Goal: Task Accomplishment & Management: Use online tool/utility

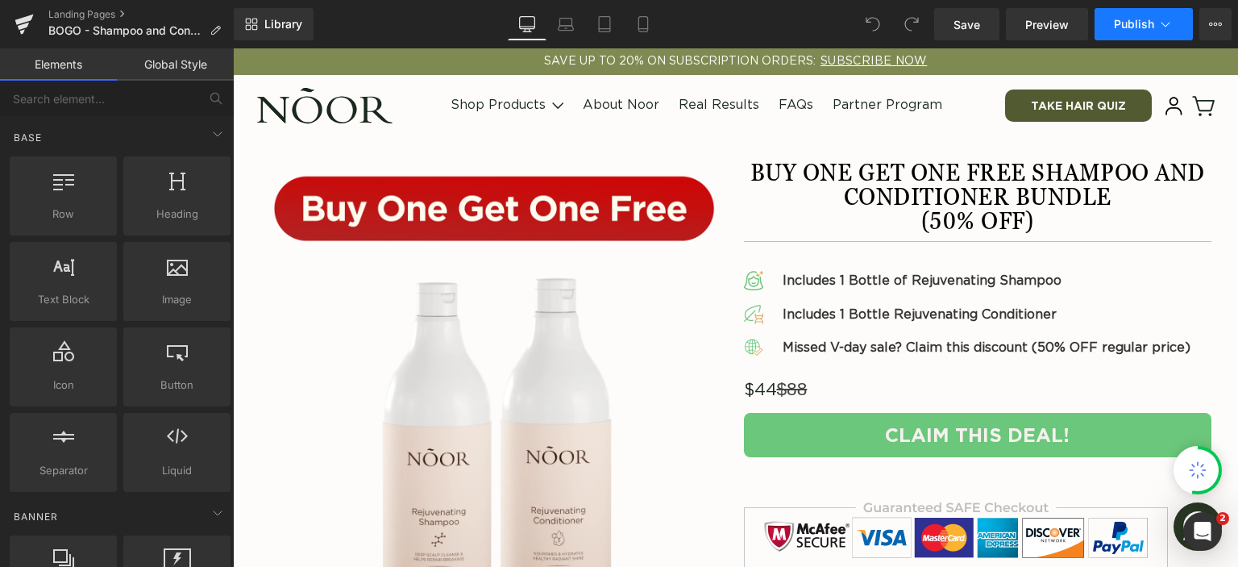
click at [1164, 27] on icon at bounding box center [1165, 24] width 16 height 16
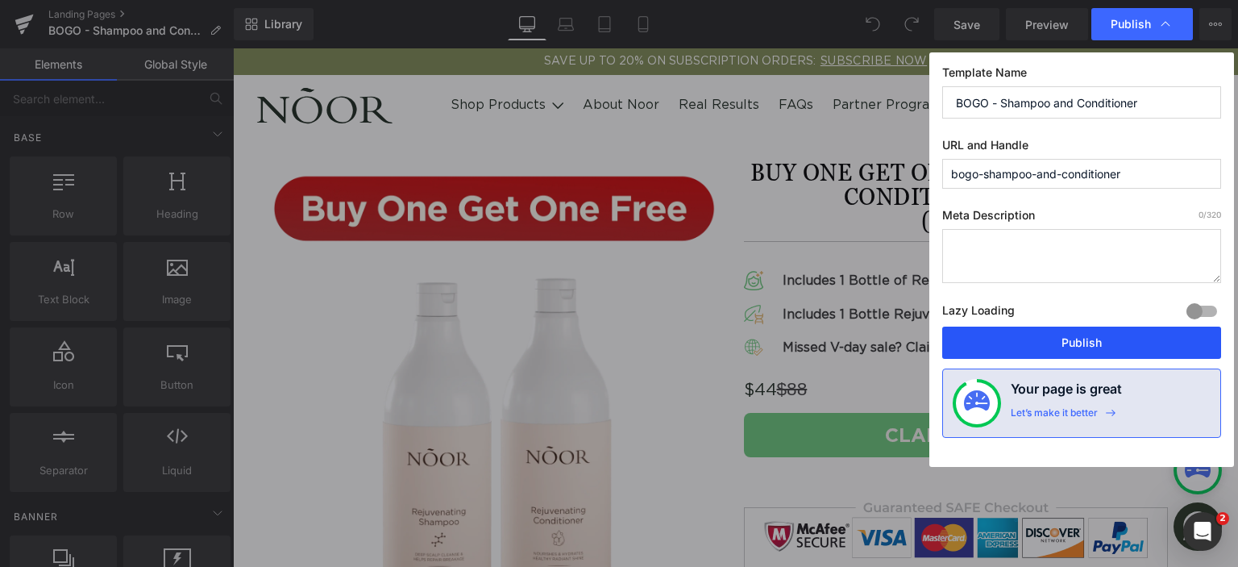
click at [1154, 335] on button "Publish" at bounding box center [1081, 342] width 279 height 32
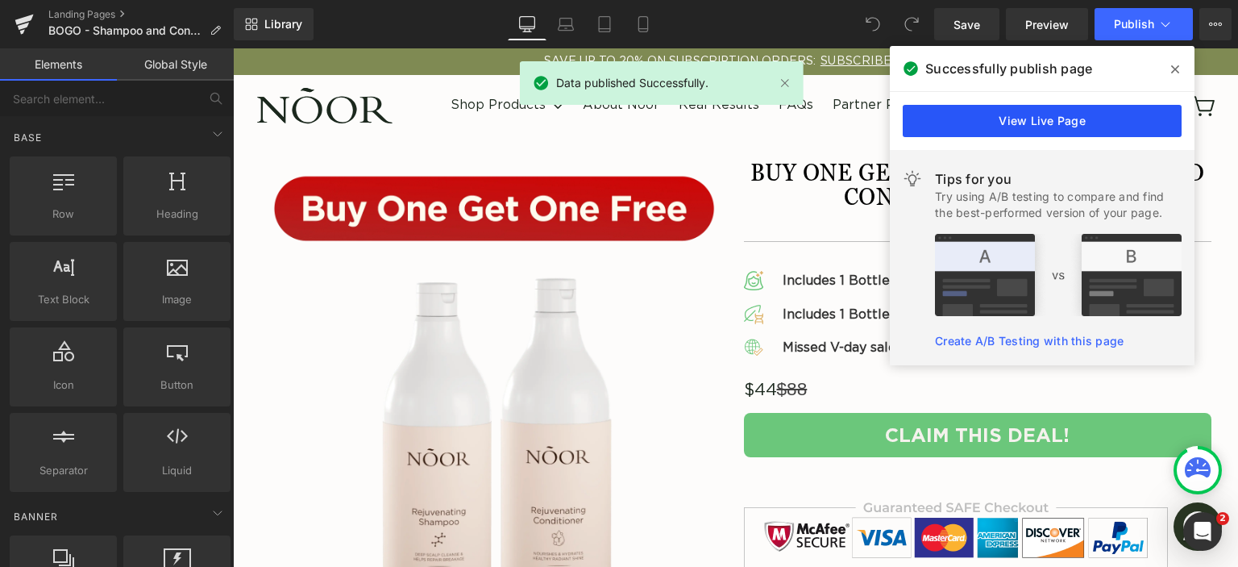
click at [1039, 114] on link "View Live Page" at bounding box center [1042, 121] width 279 height 32
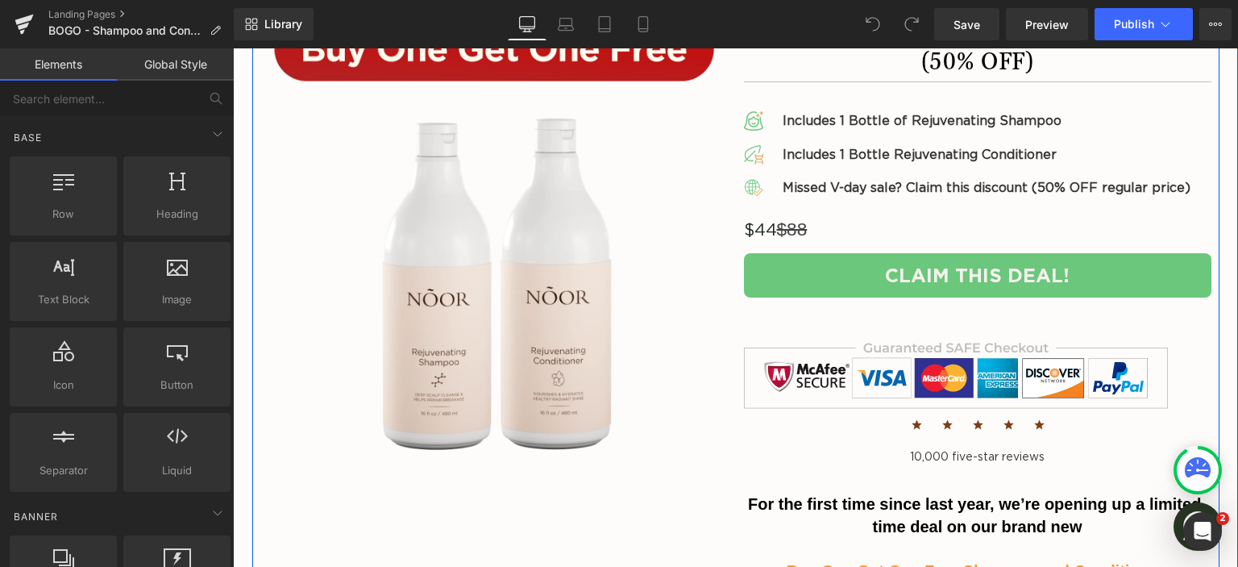
scroll to position [161, 0]
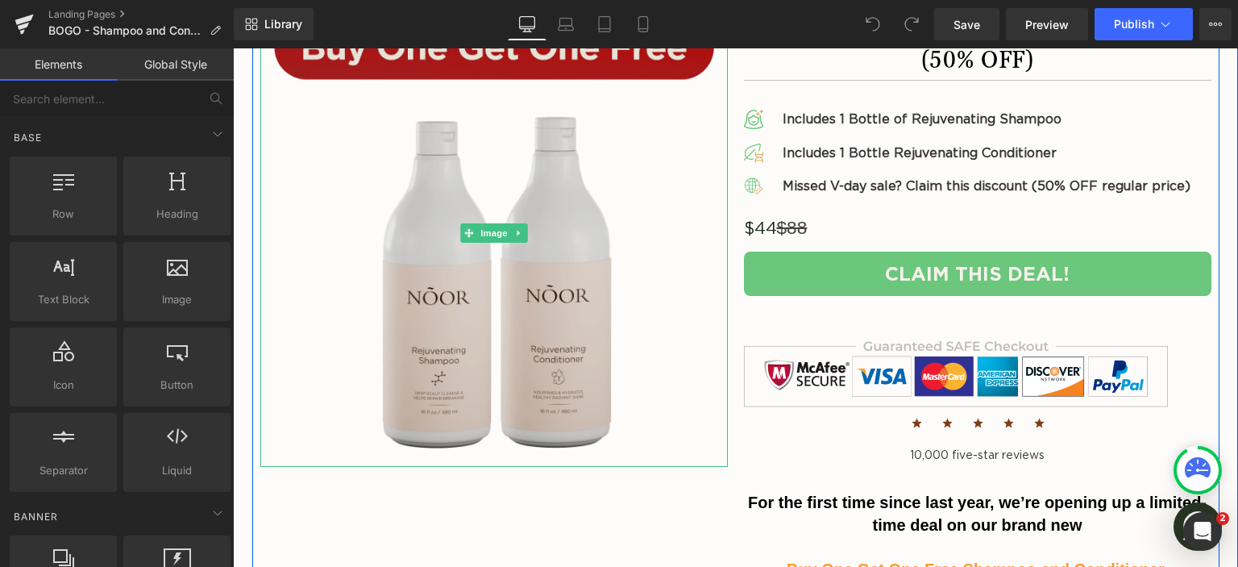
click at [713, 242] on img at bounding box center [494, 233] width 468 height 468
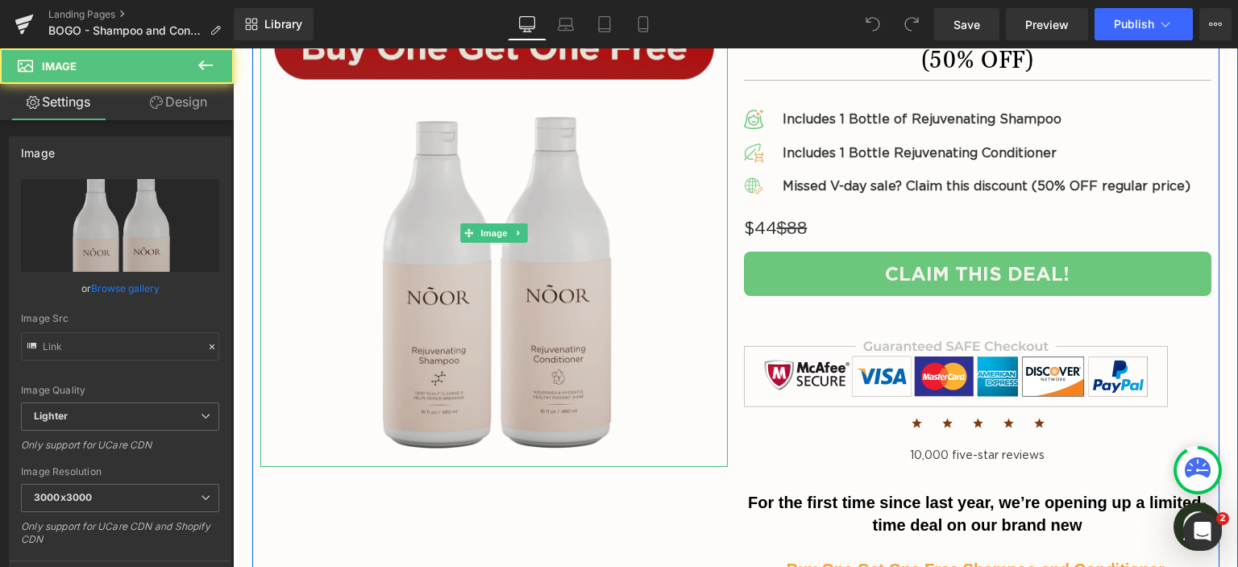
type input "https://ucarecdn.com/e81bb149-41d0-45cc-846c-e205fd165b60/-/format/auto/-/previ…"
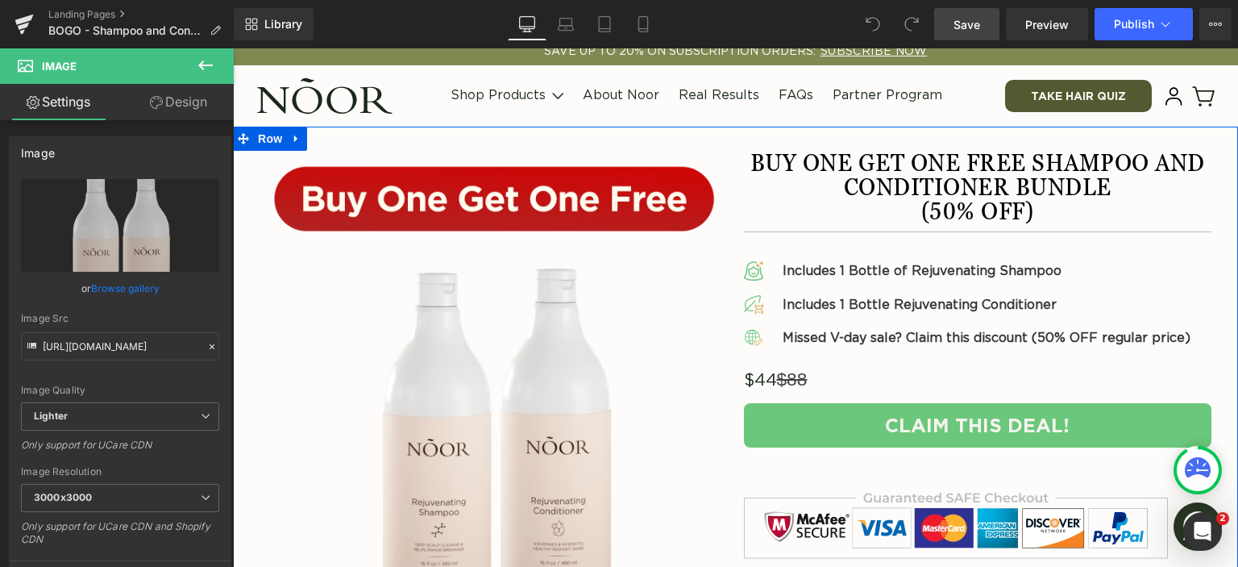
scroll to position [0, 0]
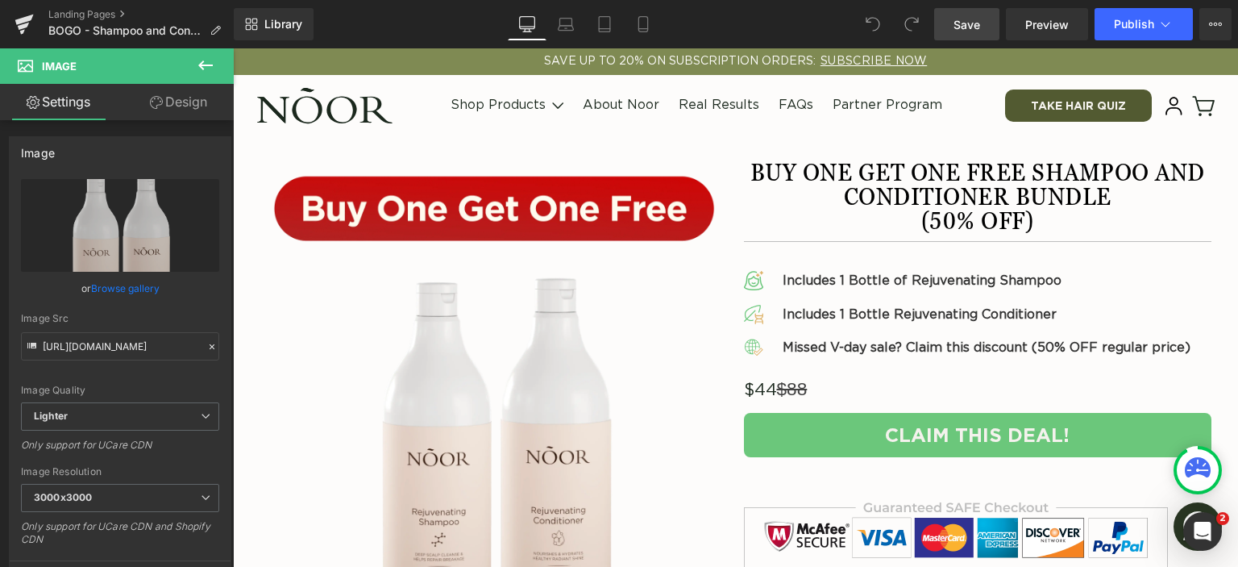
click at [977, 26] on span "Save" at bounding box center [967, 24] width 27 height 17
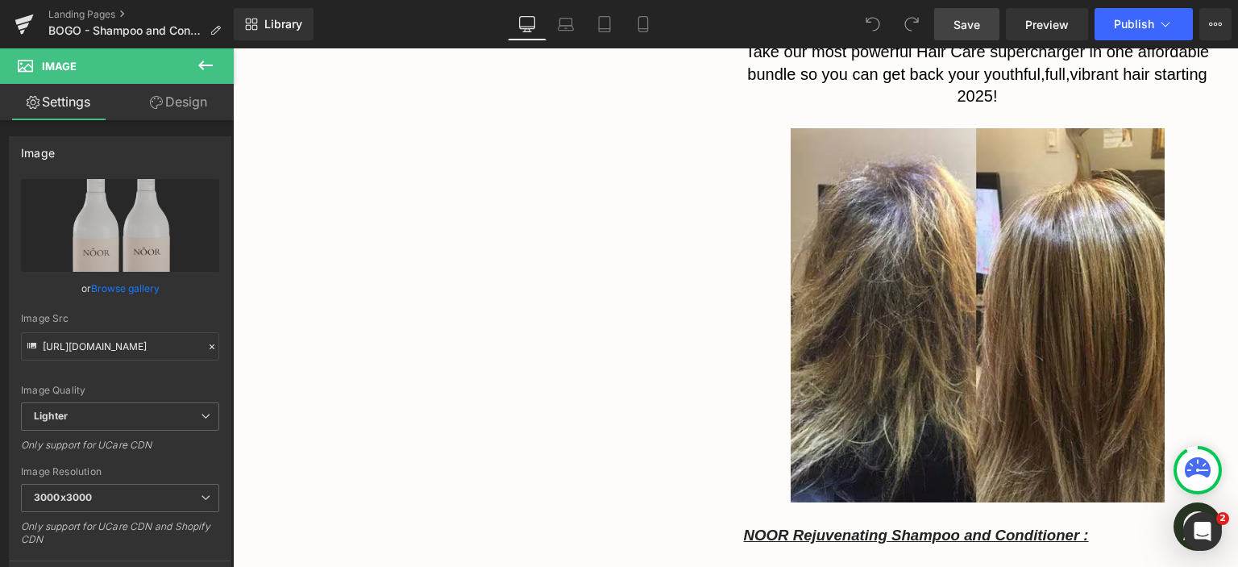
scroll to position [725, 0]
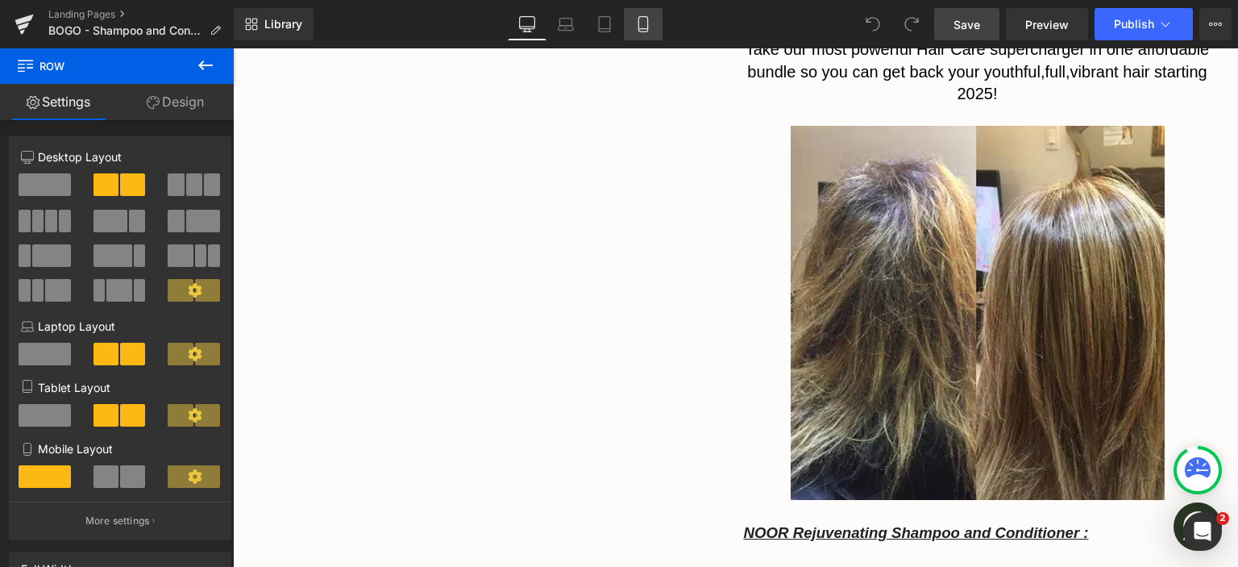
click at [638, 24] on icon at bounding box center [643, 24] width 16 height 16
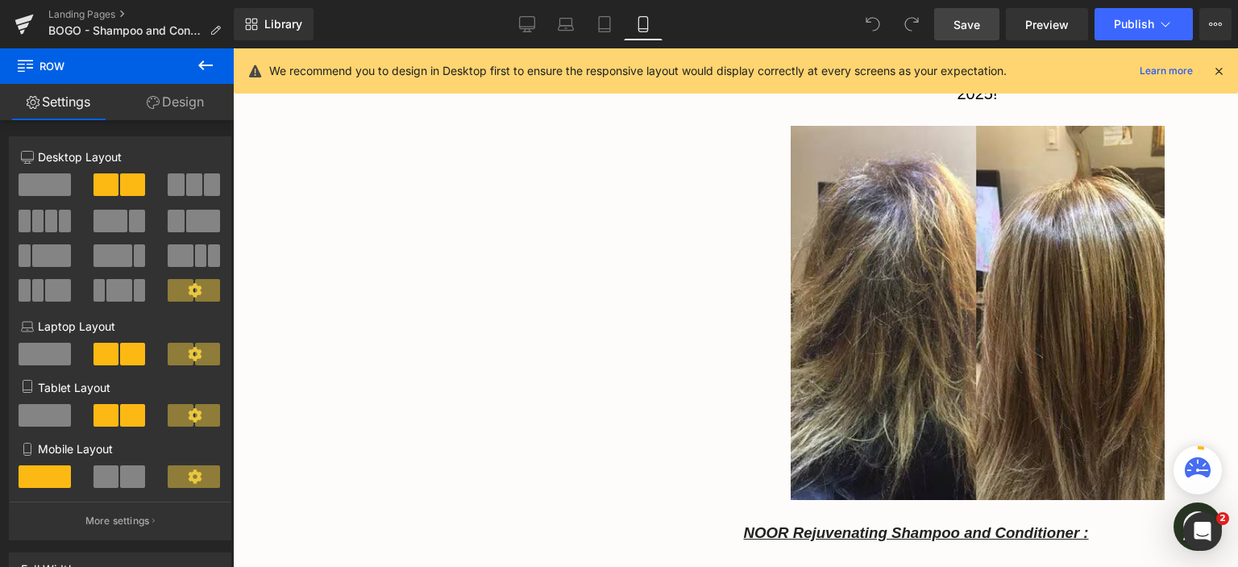
type input "100"
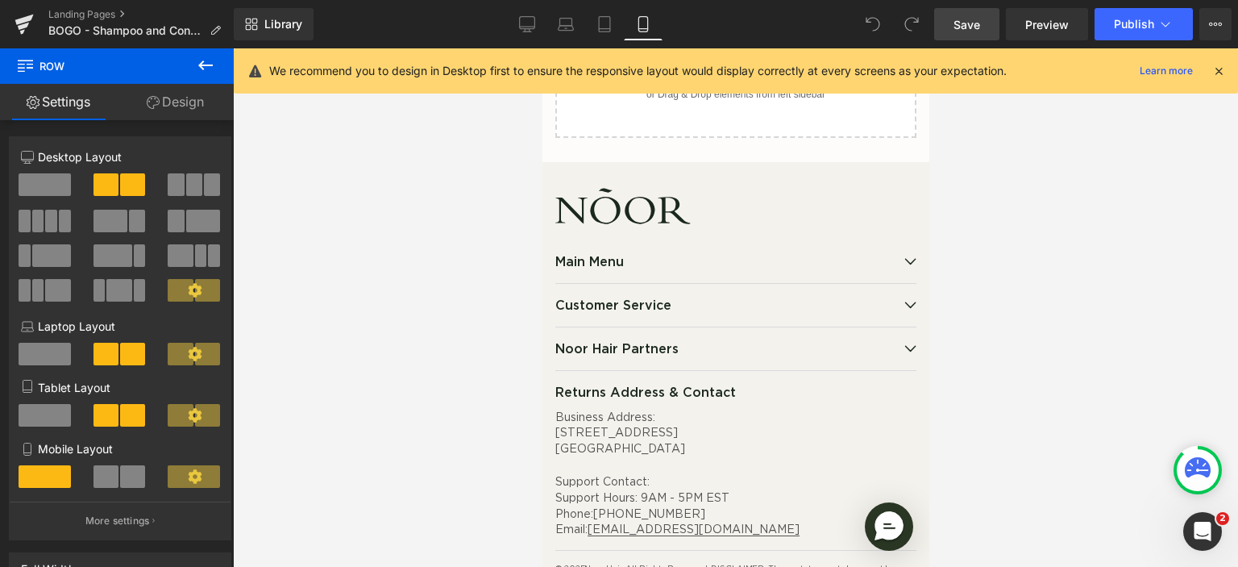
scroll to position [4293, 0]
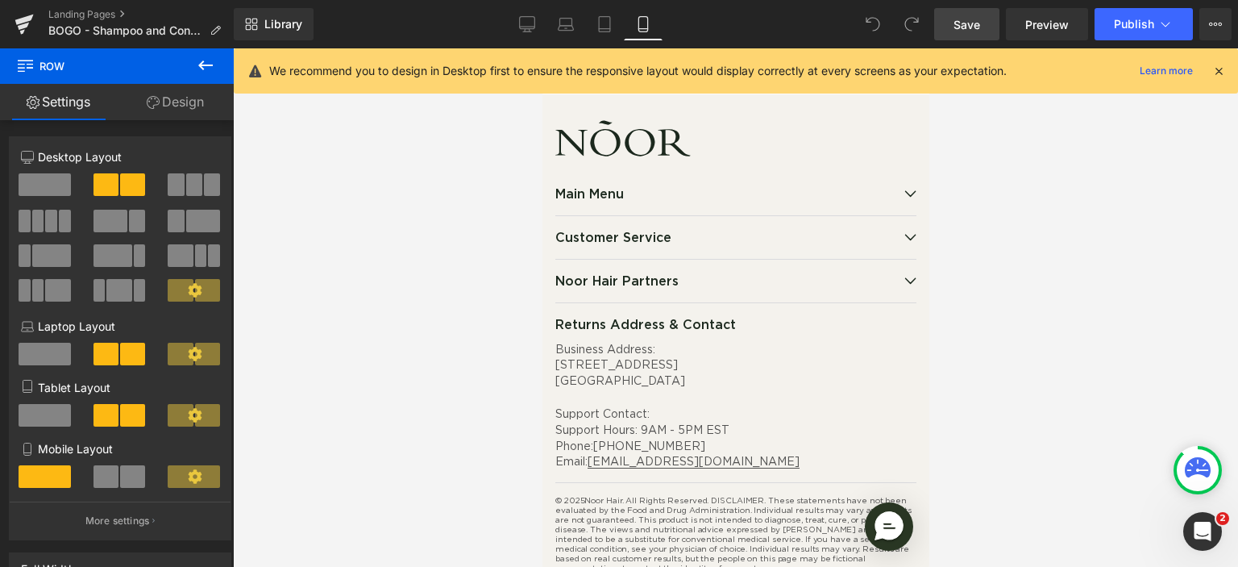
click at [81, 110] on link "Settings" at bounding box center [58, 102] width 117 height 36
click at [263, 27] on link "Library" at bounding box center [274, 24] width 80 height 32
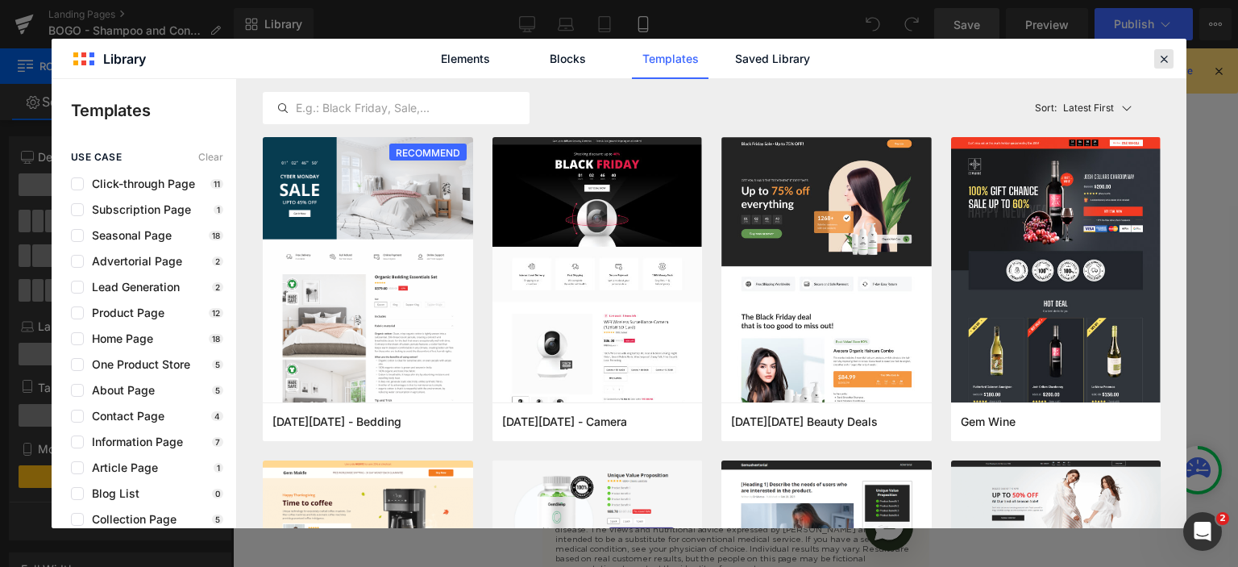
click at [1164, 52] on icon at bounding box center [1164, 59] width 15 height 15
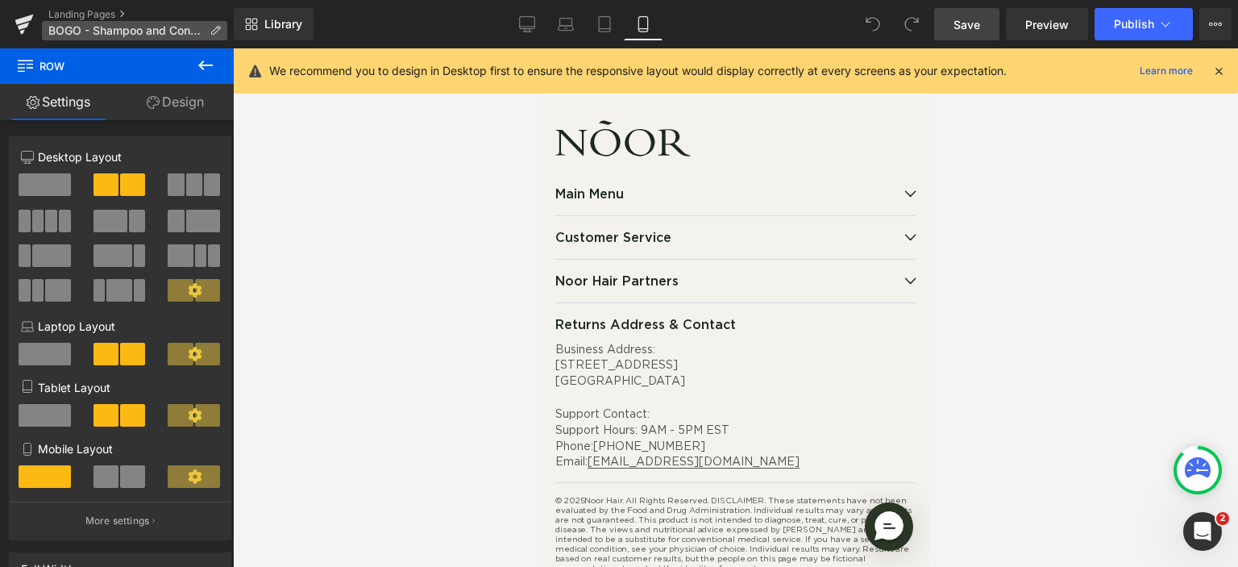
click at [170, 31] on span "BOGO - Shampoo and Conditioner" at bounding box center [125, 30] width 155 height 13
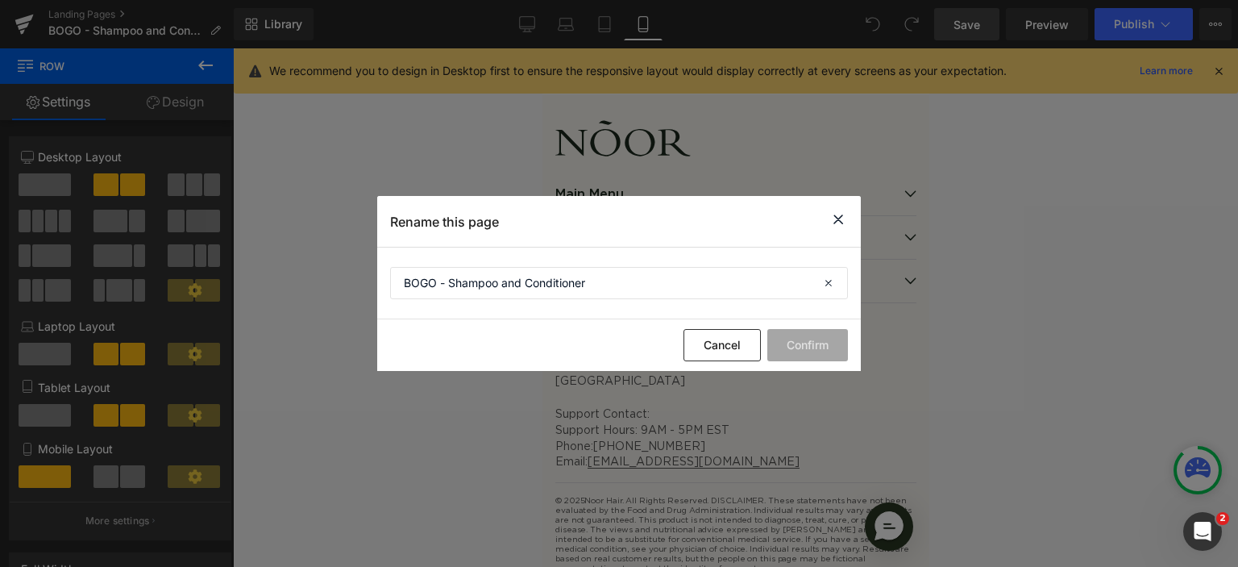
click at [842, 215] on icon at bounding box center [838, 220] width 19 height 20
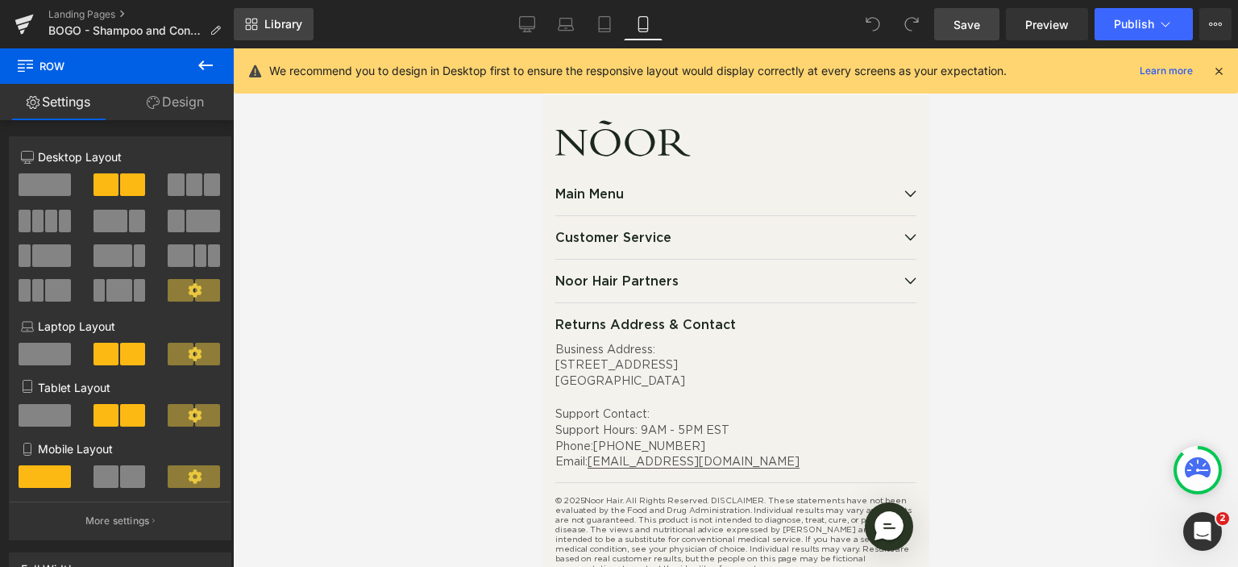
click at [260, 35] on link "Library" at bounding box center [274, 24] width 80 height 32
click at [169, 98] on link "Design" at bounding box center [175, 102] width 117 height 36
click at [45, 100] on link "Settings" at bounding box center [58, 102] width 117 height 36
click at [213, 54] on button at bounding box center [205, 65] width 56 height 35
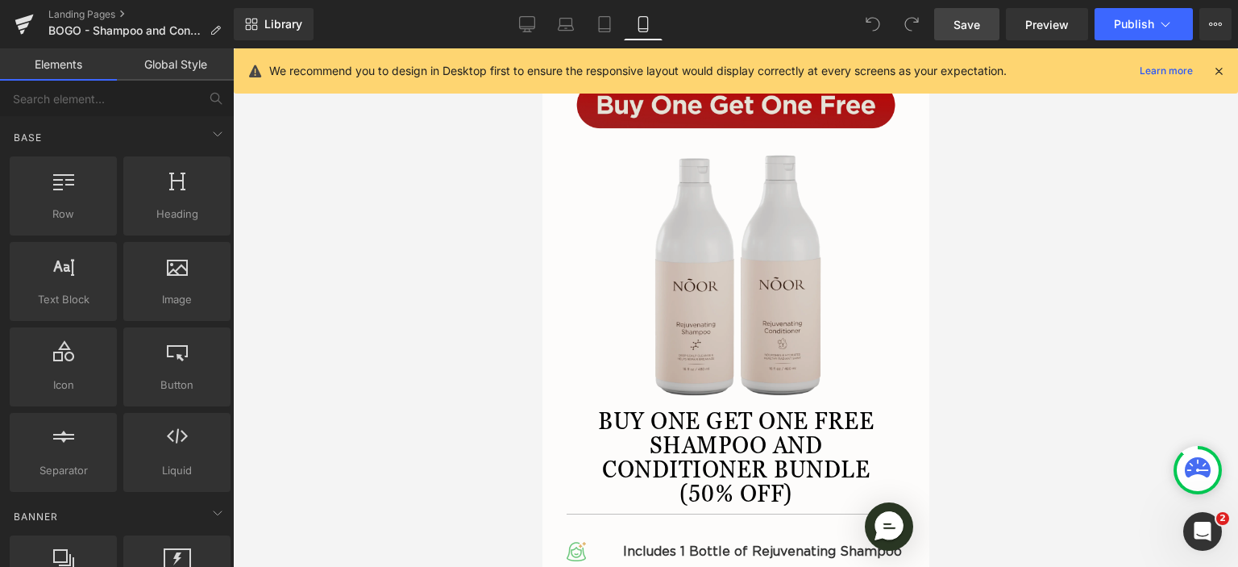
scroll to position [0, 0]
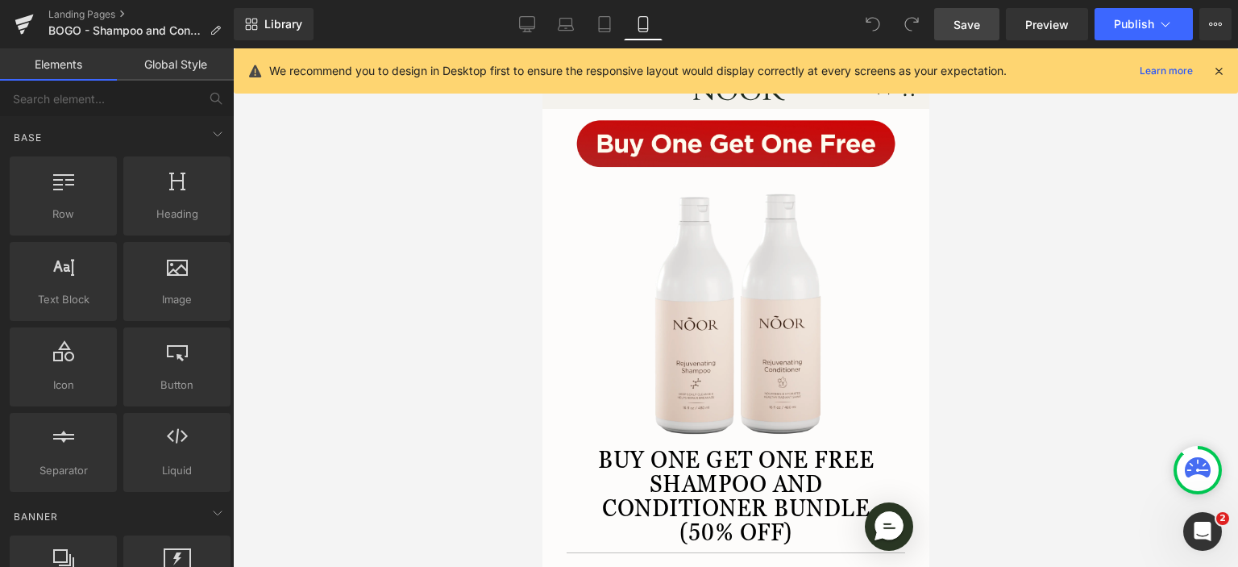
click at [1218, 72] on icon at bounding box center [1218, 71] width 15 height 15
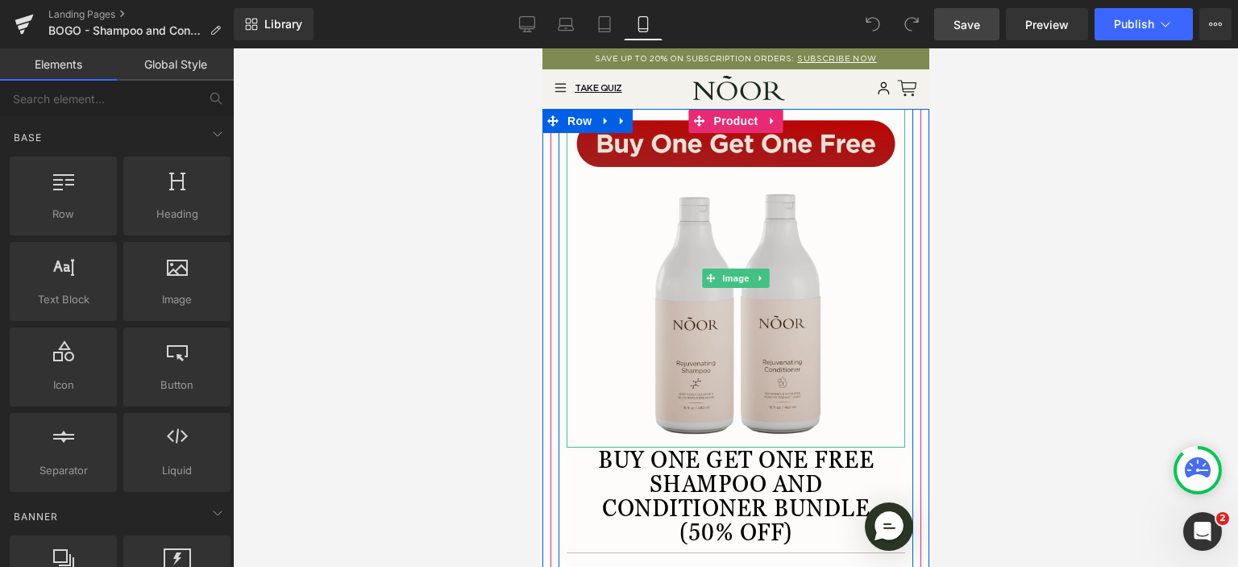
click at [873, 124] on img at bounding box center [735, 278] width 339 height 339
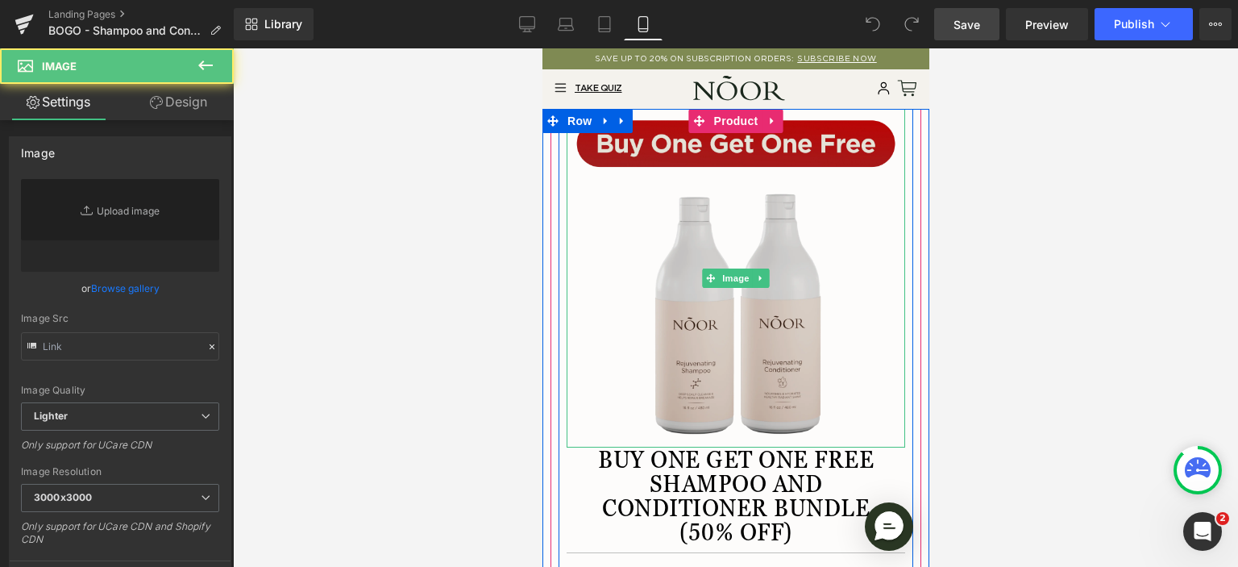
type input "https://ucarecdn.com/e81bb149-41d0-45cc-846c-e205fd165b60/-/format/auto/-/previ…"
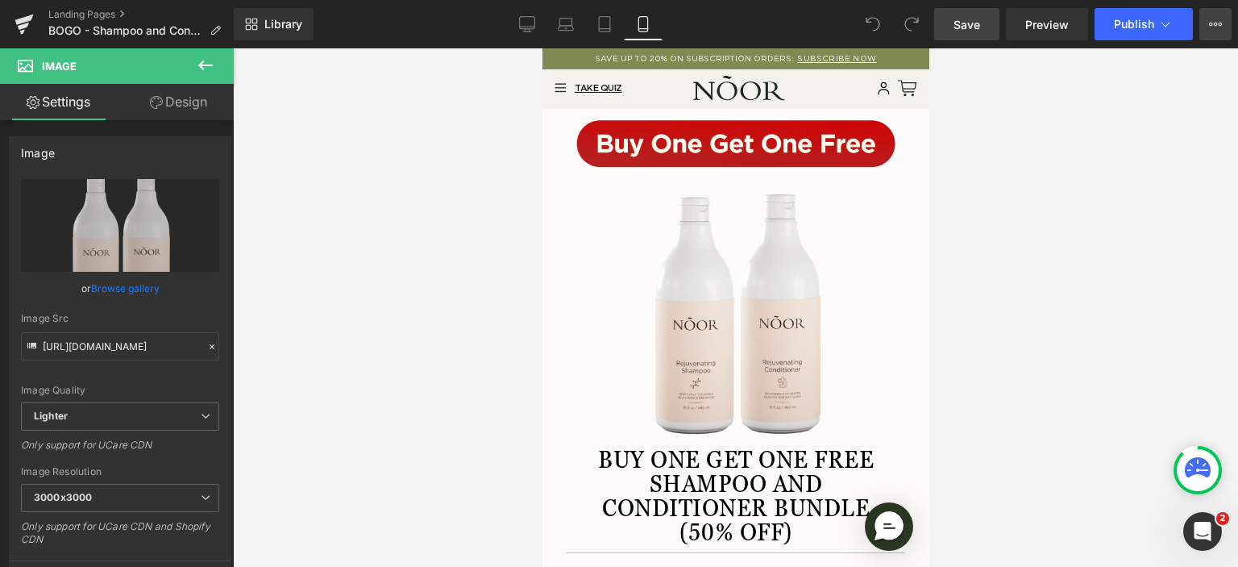
click at [1202, 26] on button "View Live Page View with current Template Save Template to Library Schedule Pub…" at bounding box center [1215, 24] width 32 height 32
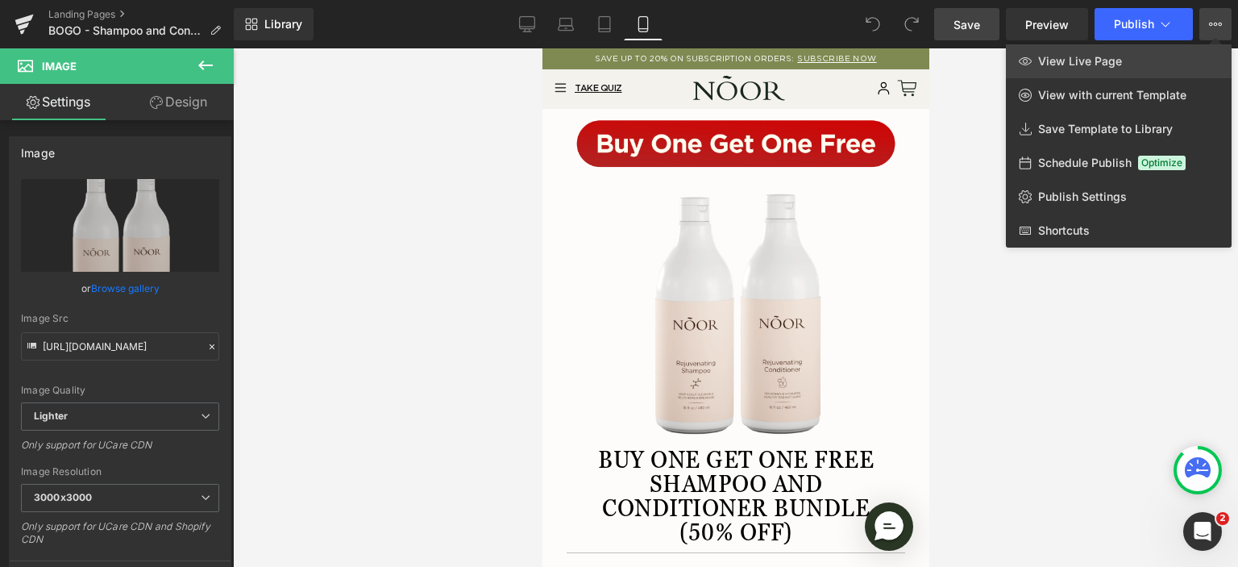
click at [1162, 56] on link "View Live Page" at bounding box center [1119, 61] width 226 height 34
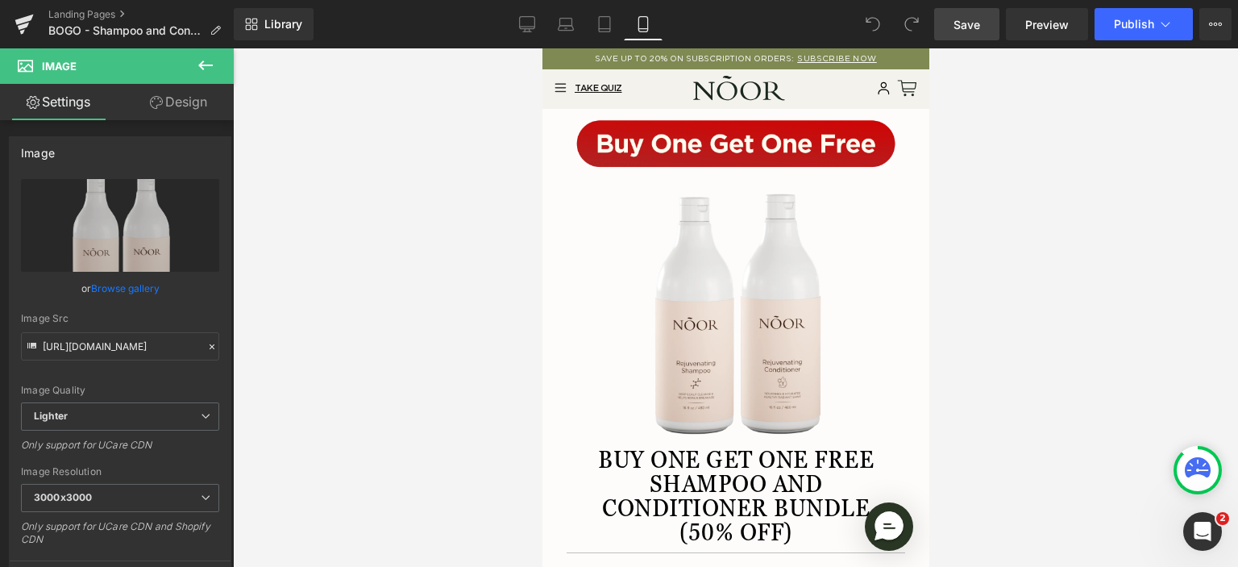
click at [148, 41] on div "Landing Pages BOGO - Shampoo and Conditioner" at bounding box center [117, 24] width 234 height 48
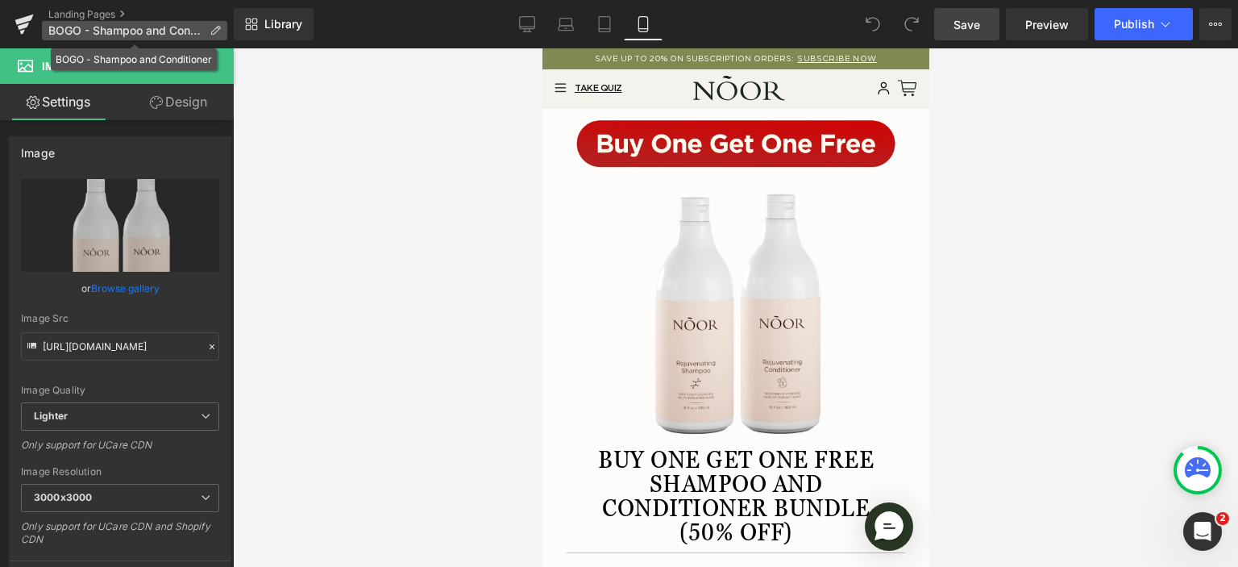
click at [158, 26] on span "BOGO - Shampoo and Conditioner" at bounding box center [125, 30] width 155 height 13
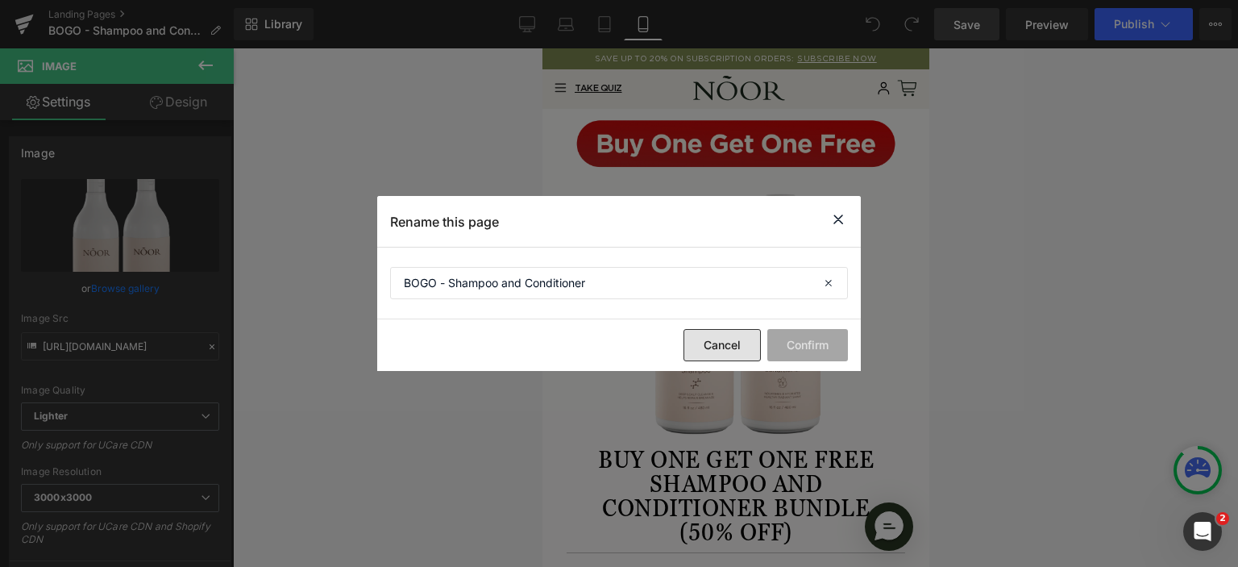
drag, startPoint x: 729, startPoint y: 338, endPoint x: 151, endPoint y: 291, distance: 580.6
click at [729, 338] on button "Cancel" at bounding box center [722, 345] width 77 height 32
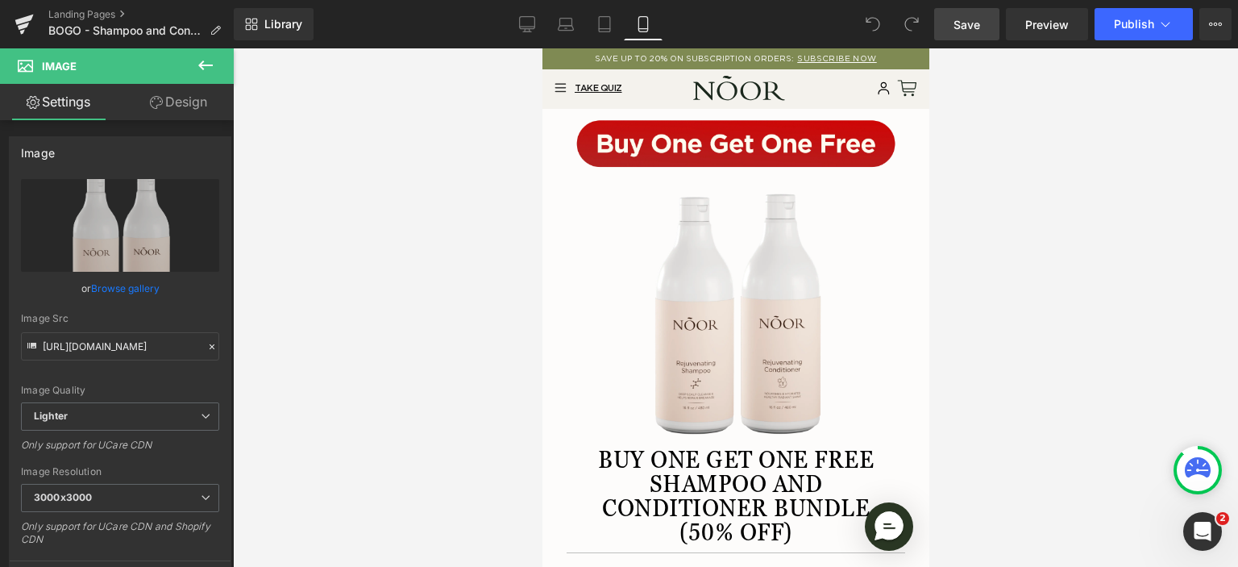
click at [206, 64] on icon at bounding box center [205, 65] width 19 height 19
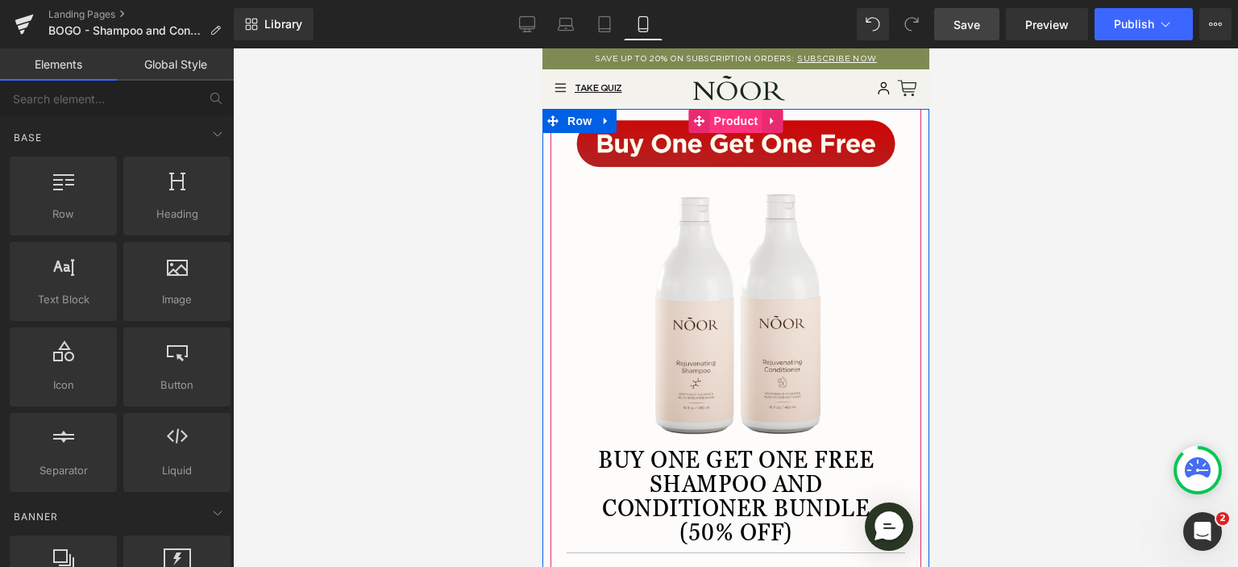
click at [709, 121] on span "Product" at bounding box center [735, 121] width 52 height 24
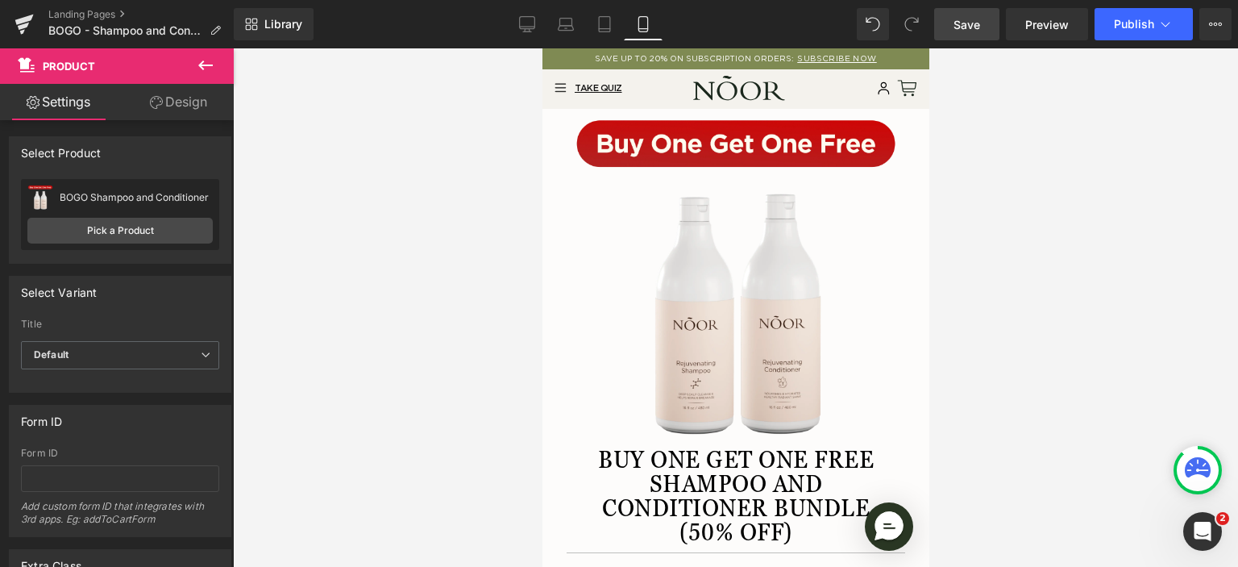
click at [203, 64] on icon at bounding box center [205, 65] width 19 height 19
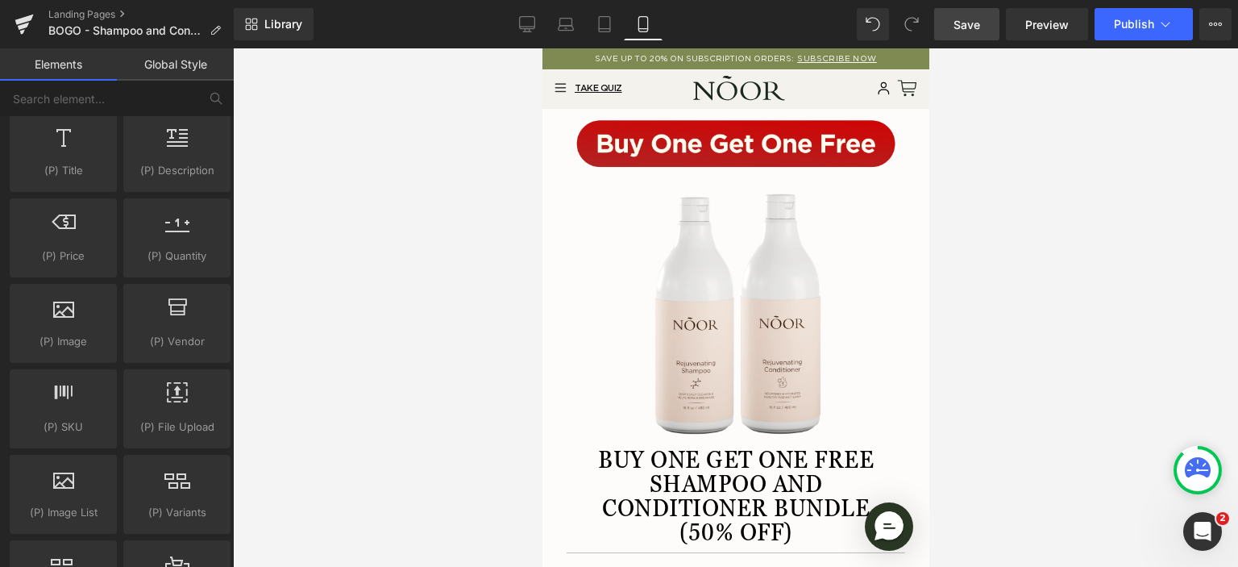
scroll to position [1773, 0]
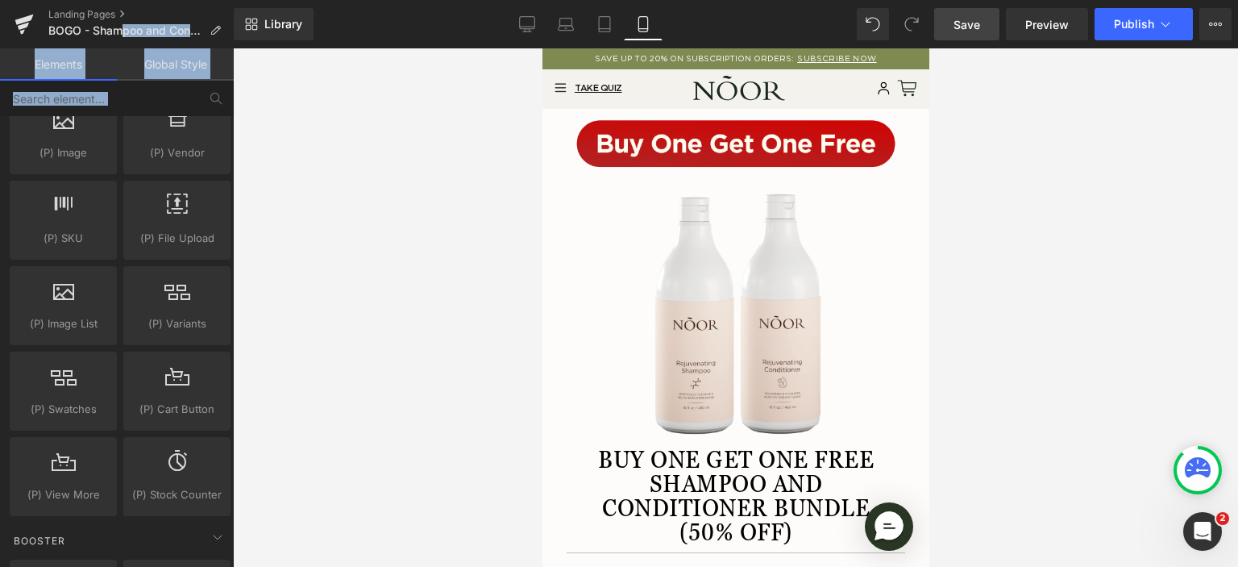
drag, startPoint x: 120, startPoint y: 33, endPoint x: 400, endPoint y: 77, distance: 283.1
click at [373, 71] on div "Product You are previewing how the will restyle your page. You can not edit Ele…" at bounding box center [619, 297] width 1238 height 594
click at [1213, 20] on icon at bounding box center [1215, 24] width 13 height 13
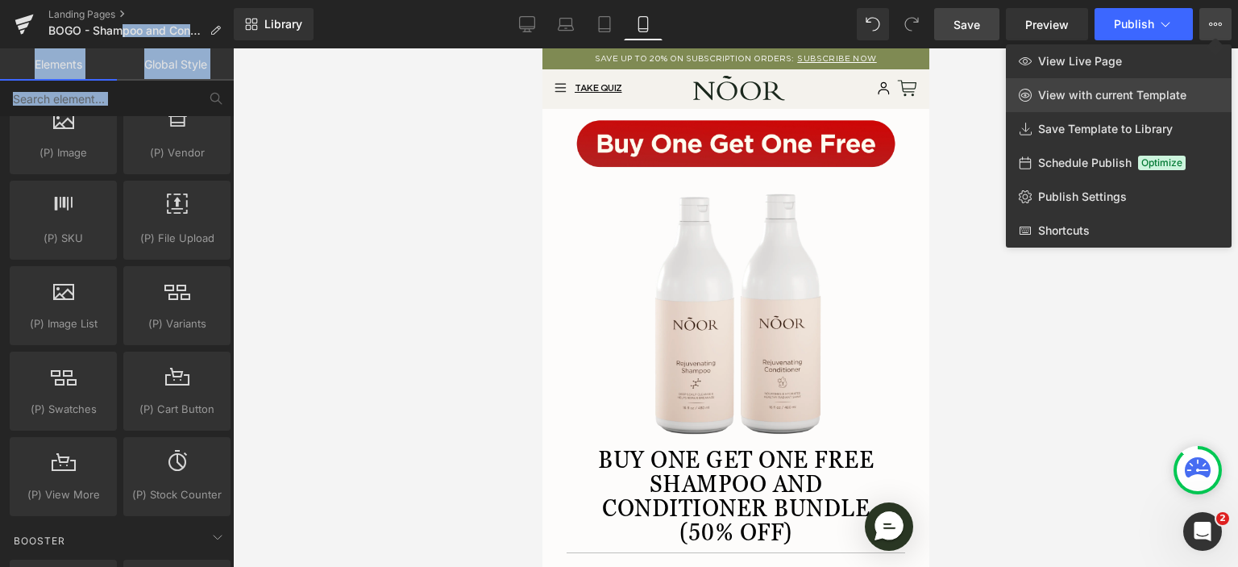
click at [1106, 106] on link "View with current Template" at bounding box center [1119, 95] width 226 height 34
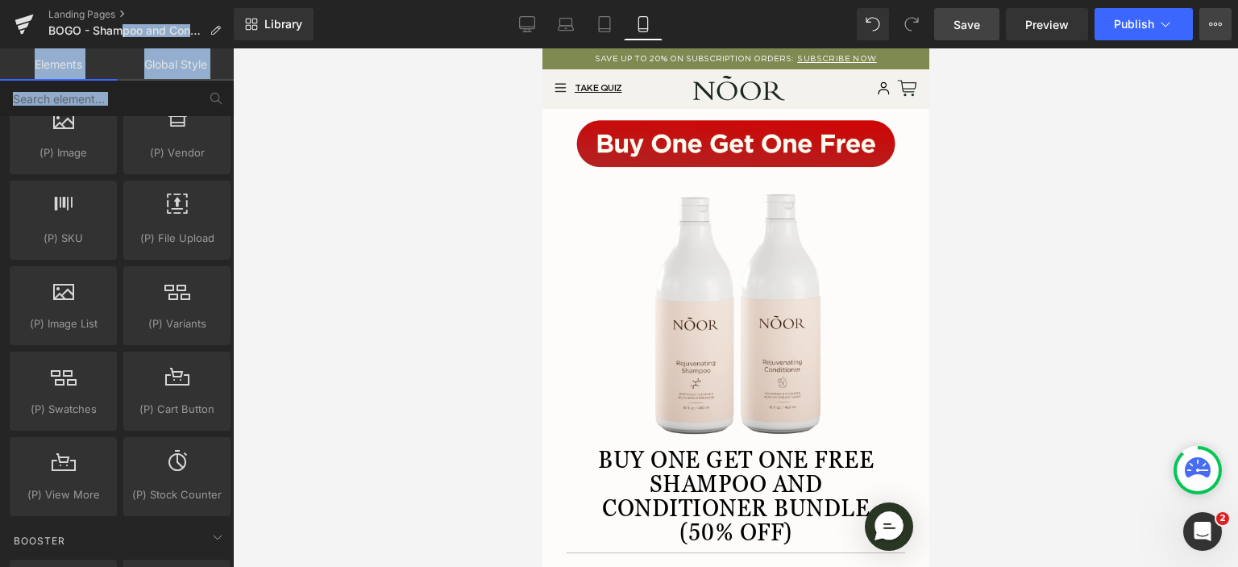
click at [1214, 26] on icon at bounding box center [1215, 24] width 13 height 13
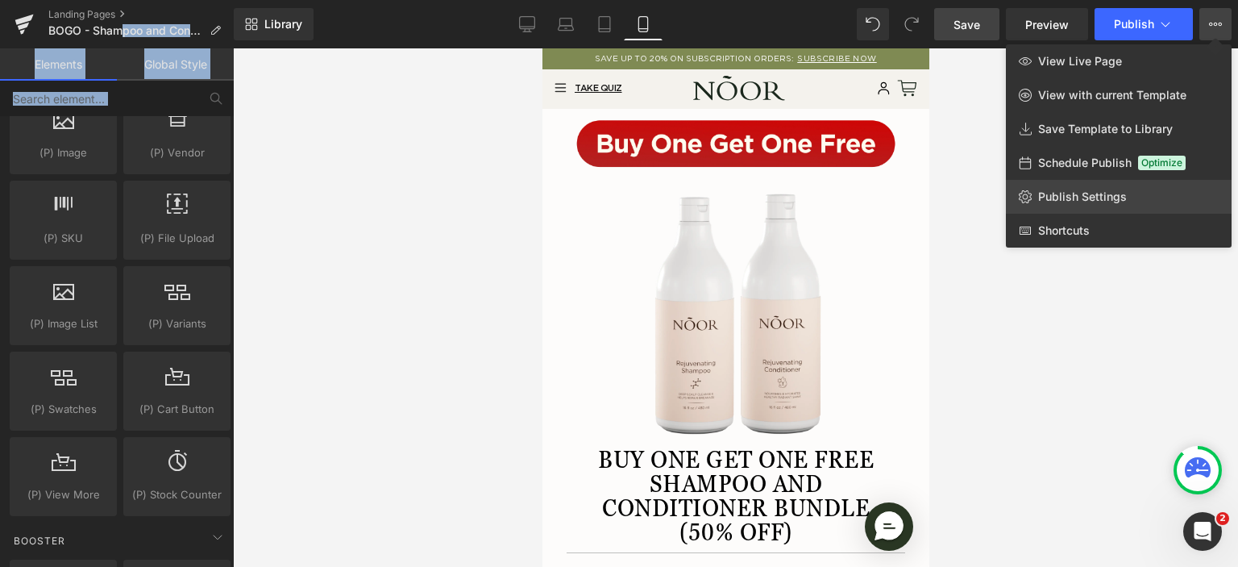
click at [1122, 188] on link "Publish Settings" at bounding box center [1119, 197] width 226 height 34
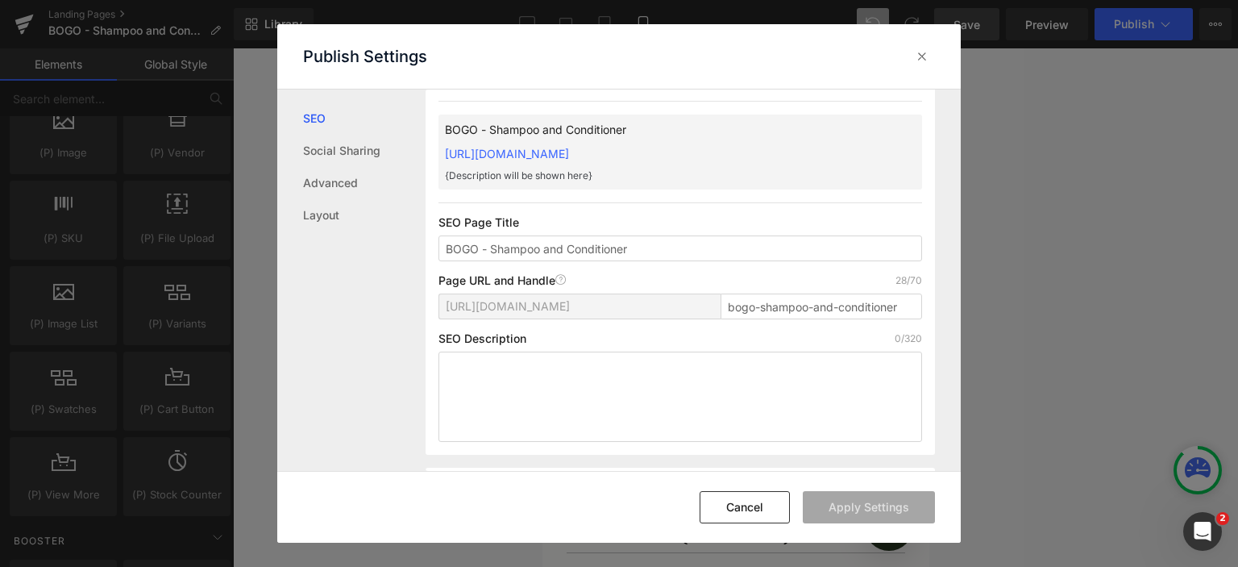
scroll to position [81, 0]
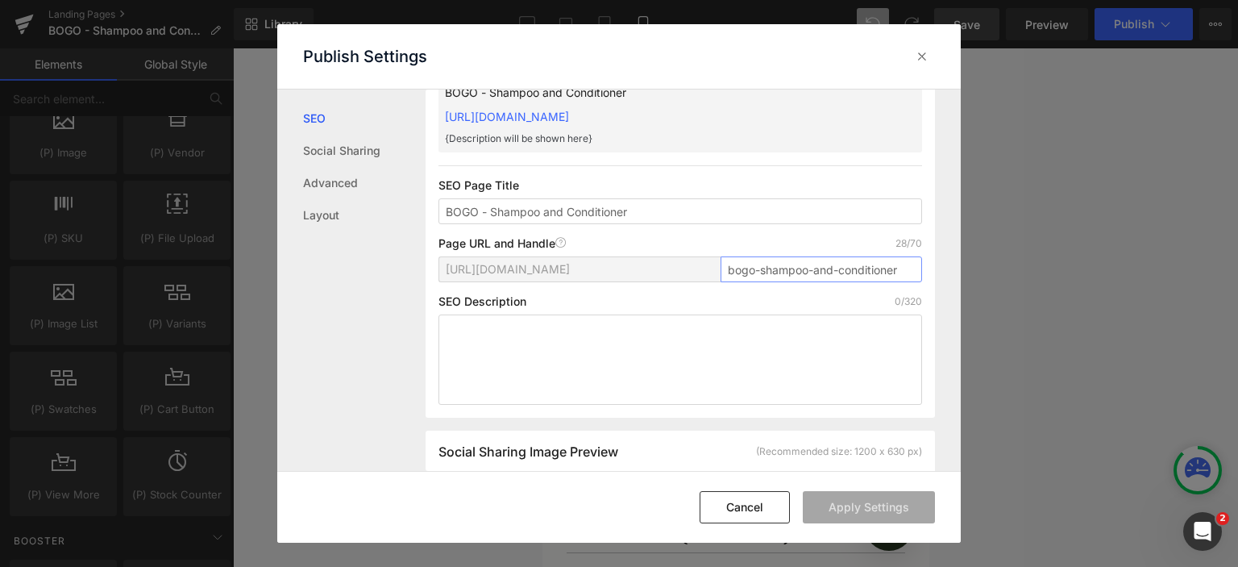
click at [904, 270] on input "bogo-shampoo-and-conditioner" at bounding box center [822, 269] width 202 height 26
click at [348, 179] on link "Advanced" at bounding box center [364, 183] width 123 height 32
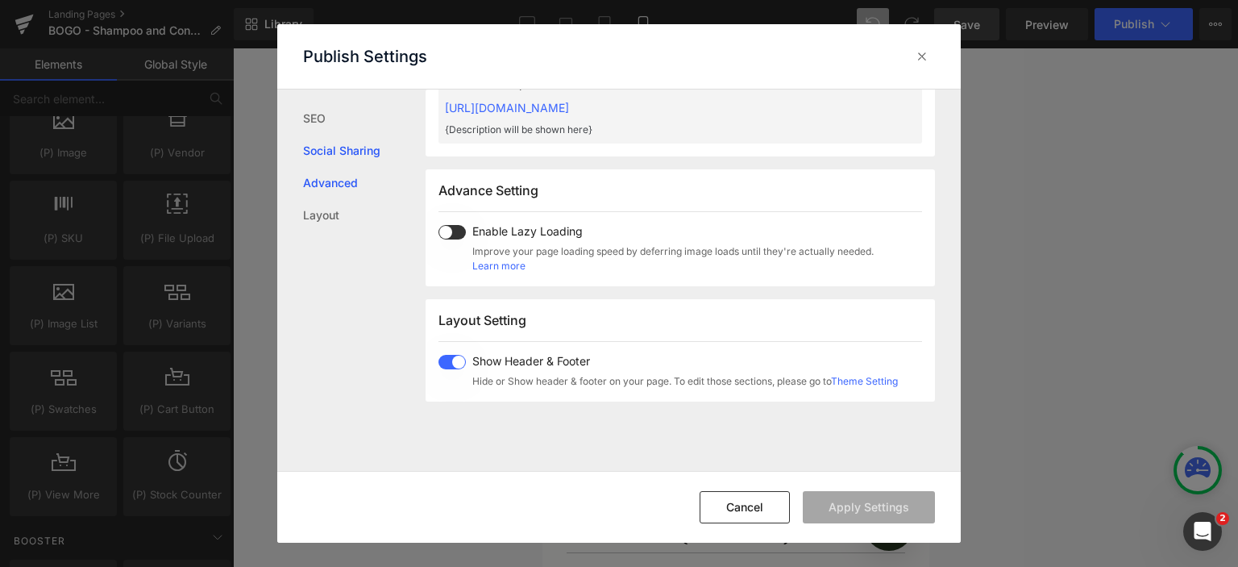
scroll to position [831, 0]
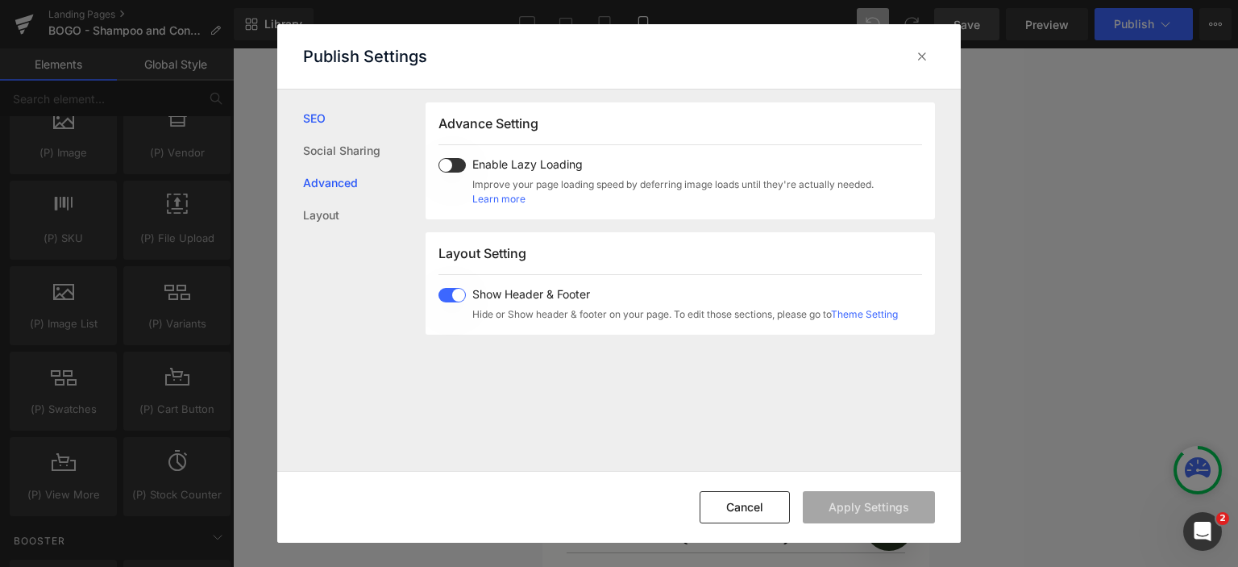
click at [316, 118] on link "SEO" at bounding box center [364, 118] width 123 height 32
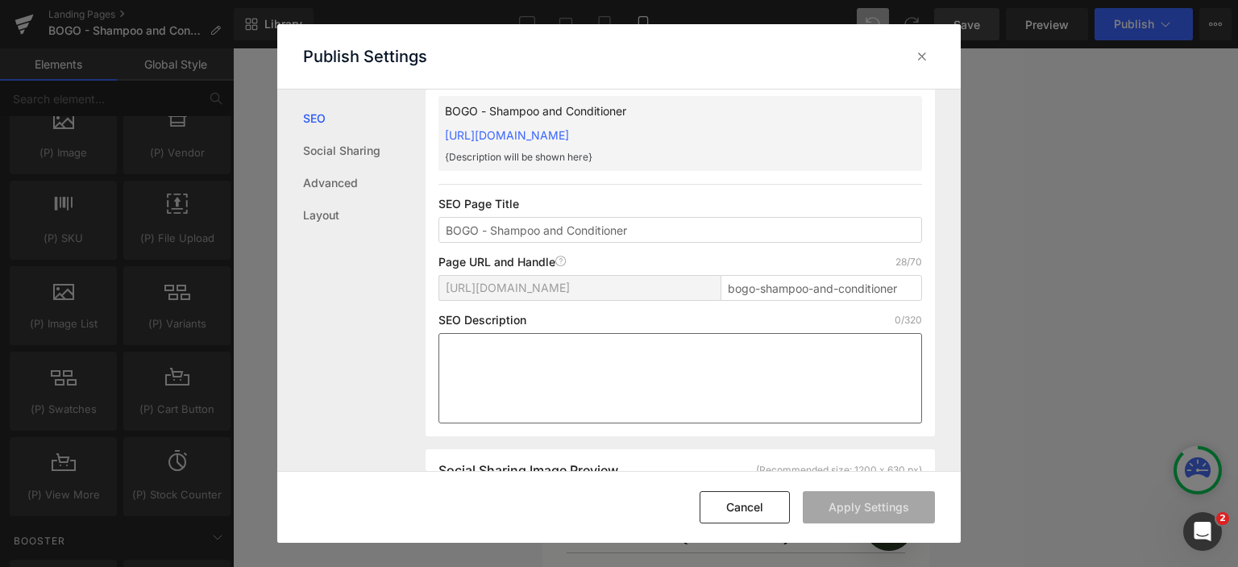
scroll to position [0, 0]
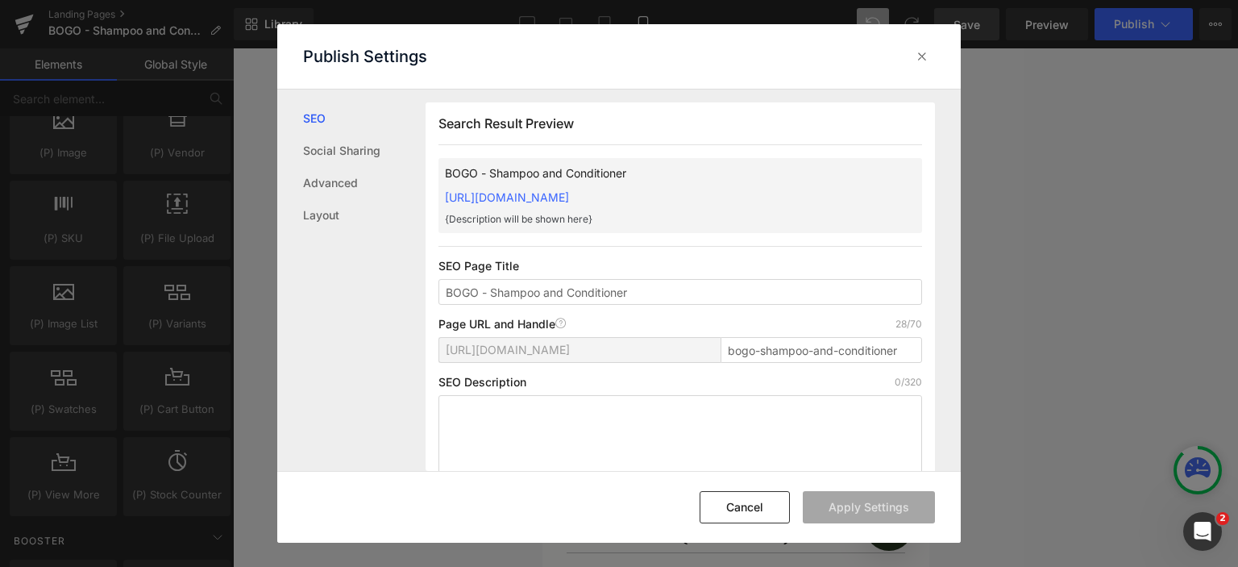
click at [925, 351] on div "Search Result Preview BOGO - Shampoo and Conditioner https://noorhair.myshopify…" at bounding box center [680, 300] width 509 height 396
click at [910, 351] on input "bogo-shampoo-and-conditioner" at bounding box center [822, 350] width 202 height 26
type input "bogo-shampoo-and-conditioner-1"
click at [871, 326] on div "Page URL and Handle Page URL Address 30/70" at bounding box center [680, 324] width 484 height 13
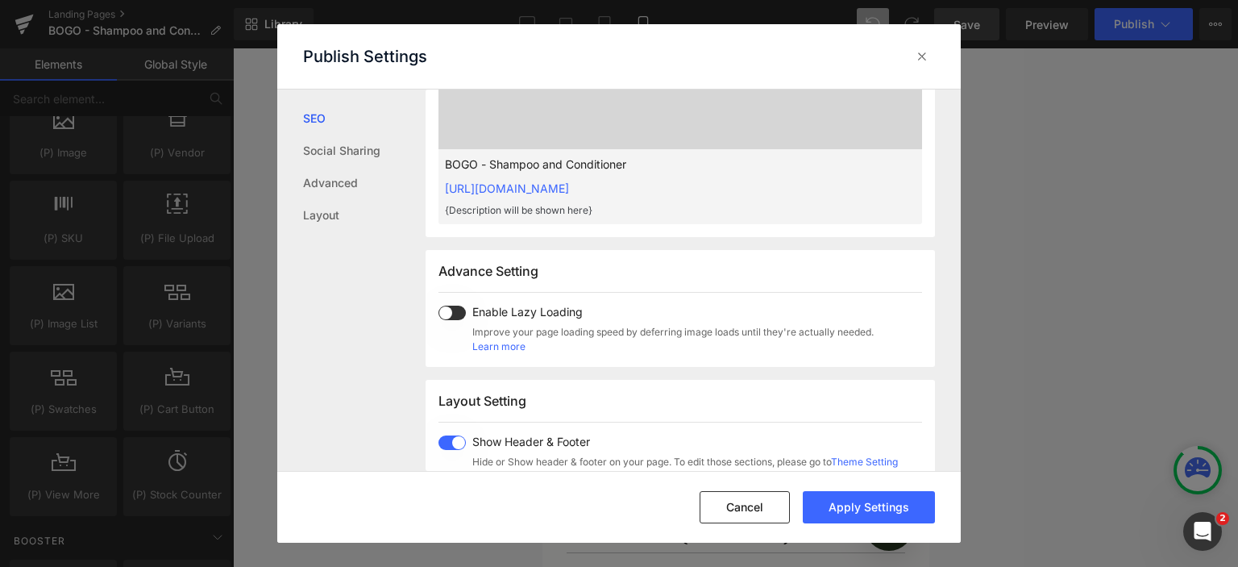
scroll to position [725, 0]
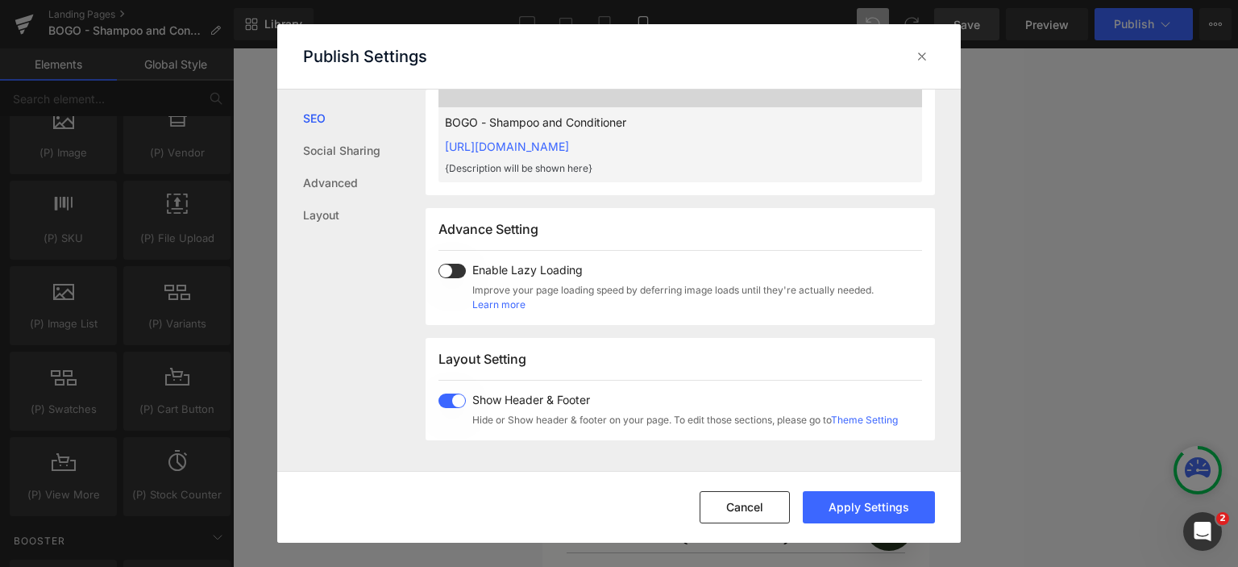
click at [464, 268] on span at bounding box center [451, 271] width 27 height 15
click at [848, 505] on button "Apply Settings" at bounding box center [869, 507] width 132 height 32
click at [316, 164] on link "Social Sharing" at bounding box center [364, 151] width 123 height 32
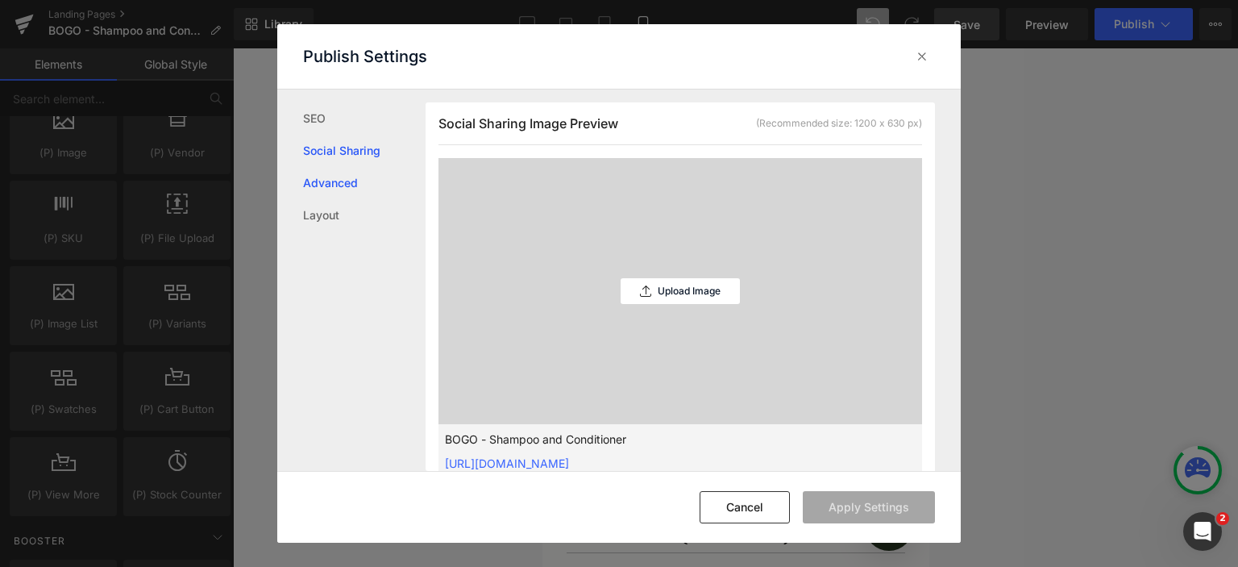
click at [319, 186] on link "Advanced" at bounding box center [364, 183] width 123 height 32
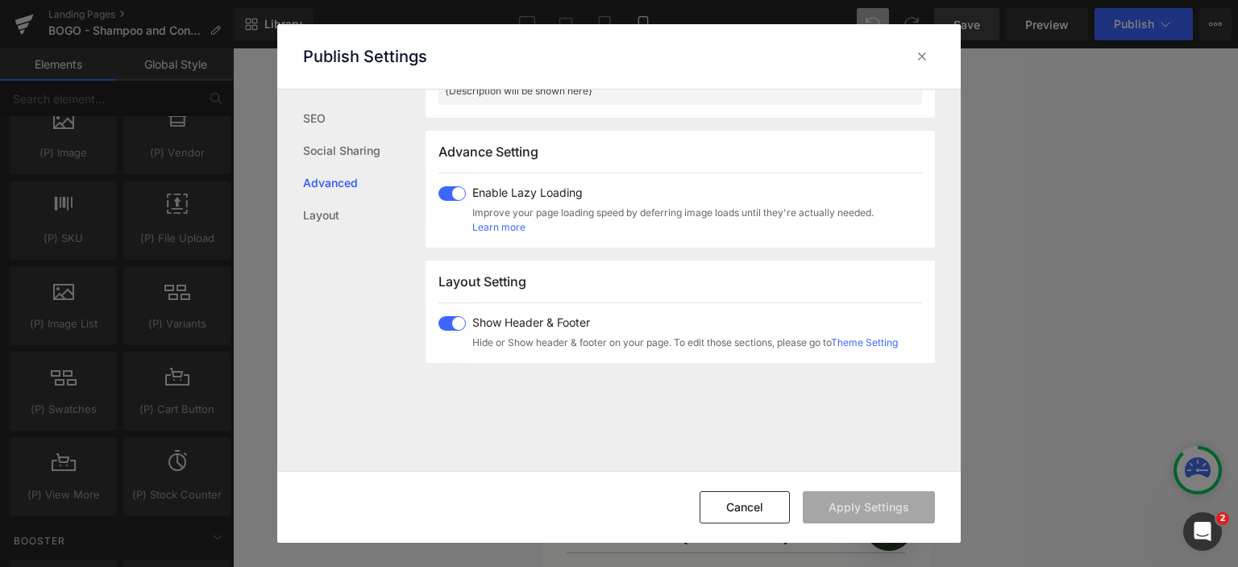
scroll to position [831, 0]
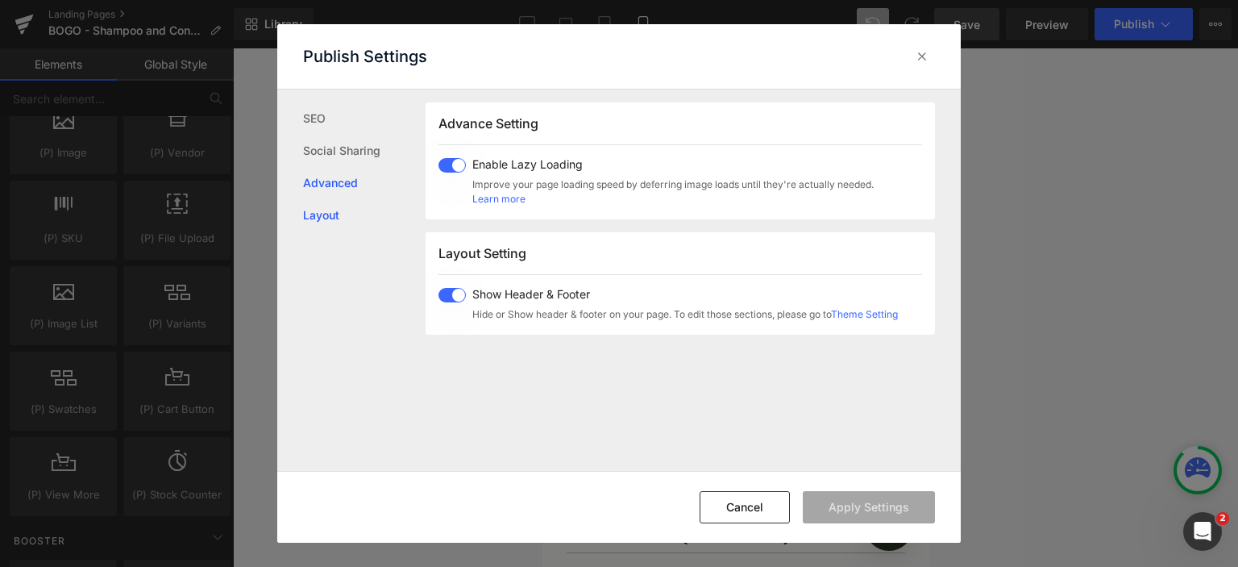
click at [319, 211] on link "Layout" at bounding box center [364, 215] width 123 height 32
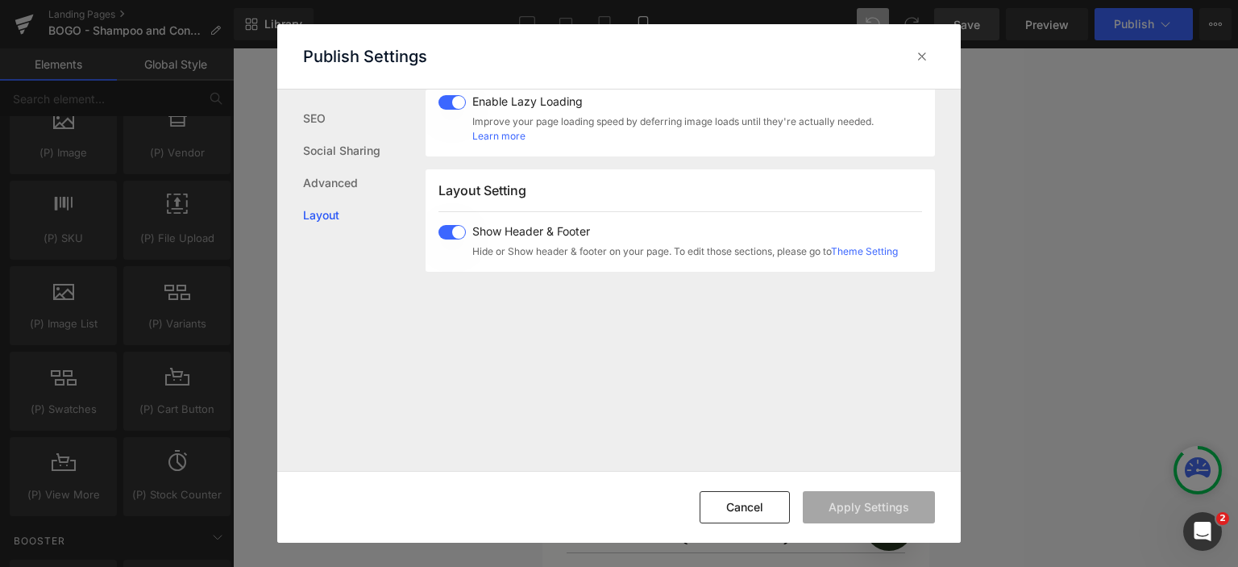
scroll to position [959, 0]
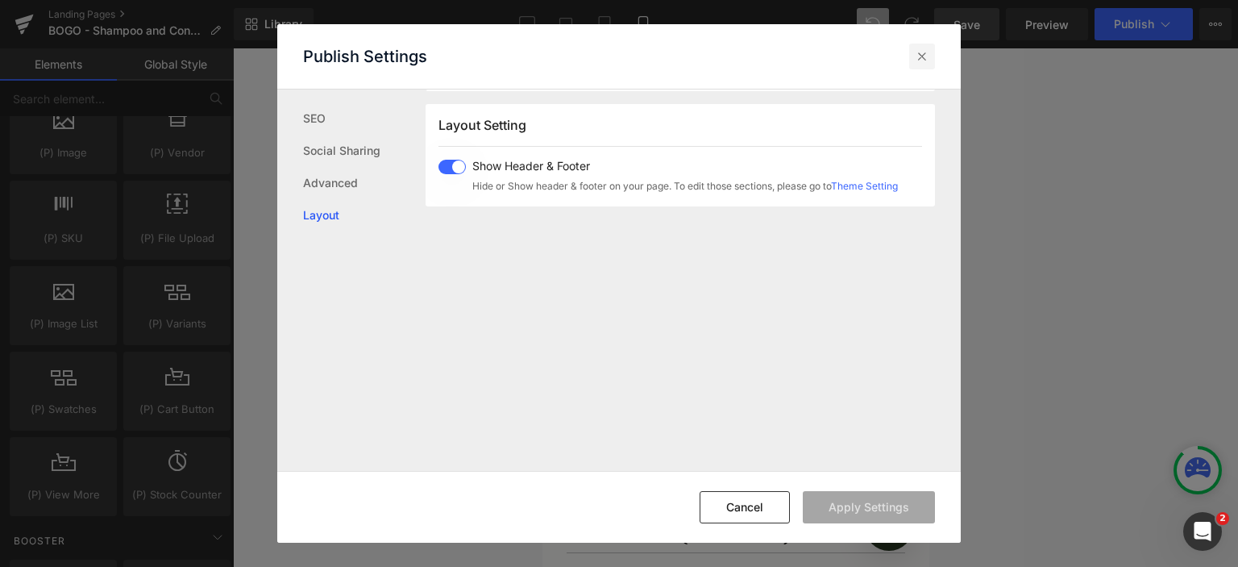
click at [932, 48] on div at bounding box center [922, 57] width 26 height 26
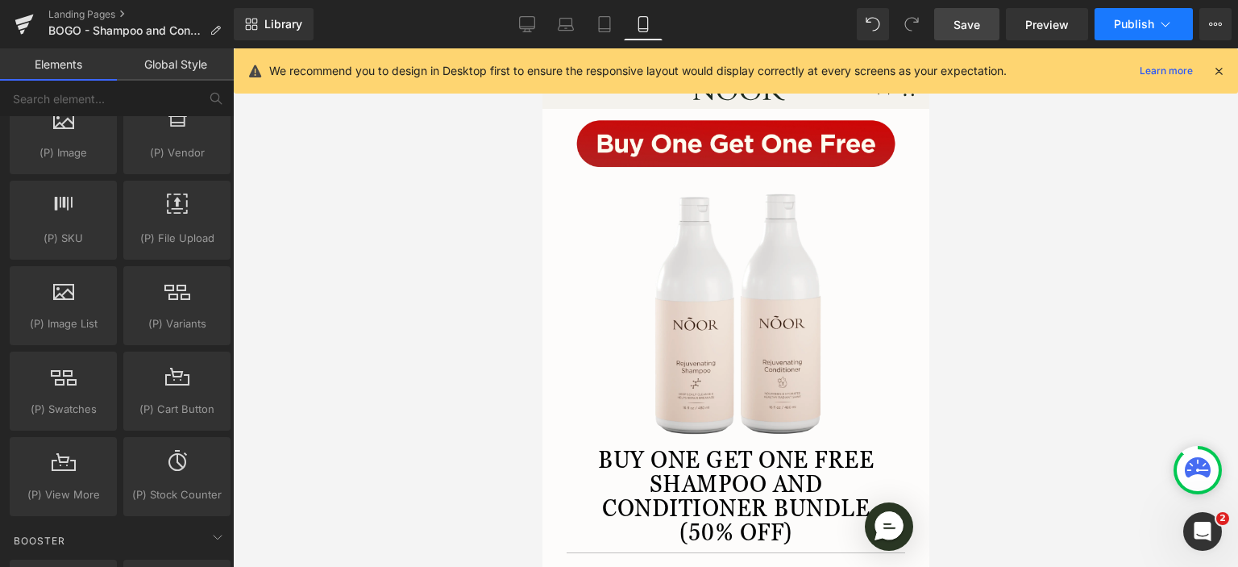
click at [1147, 25] on span "Publish" at bounding box center [1134, 24] width 40 height 13
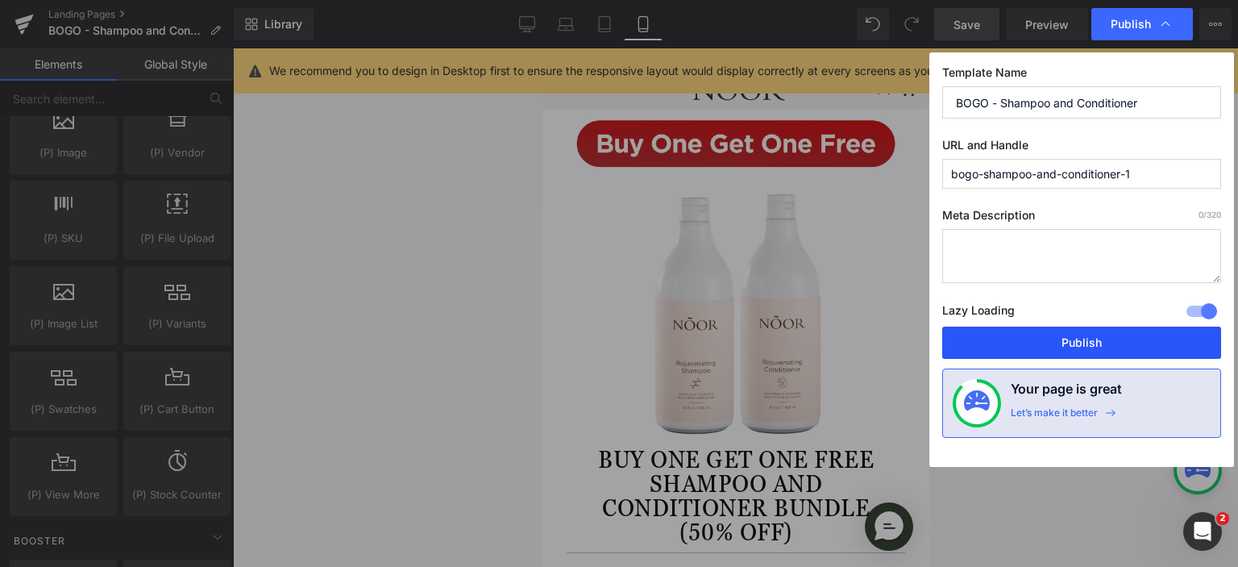
click at [1103, 347] on button "Publish" at bounding box center [1081, 342] width 279 height 32
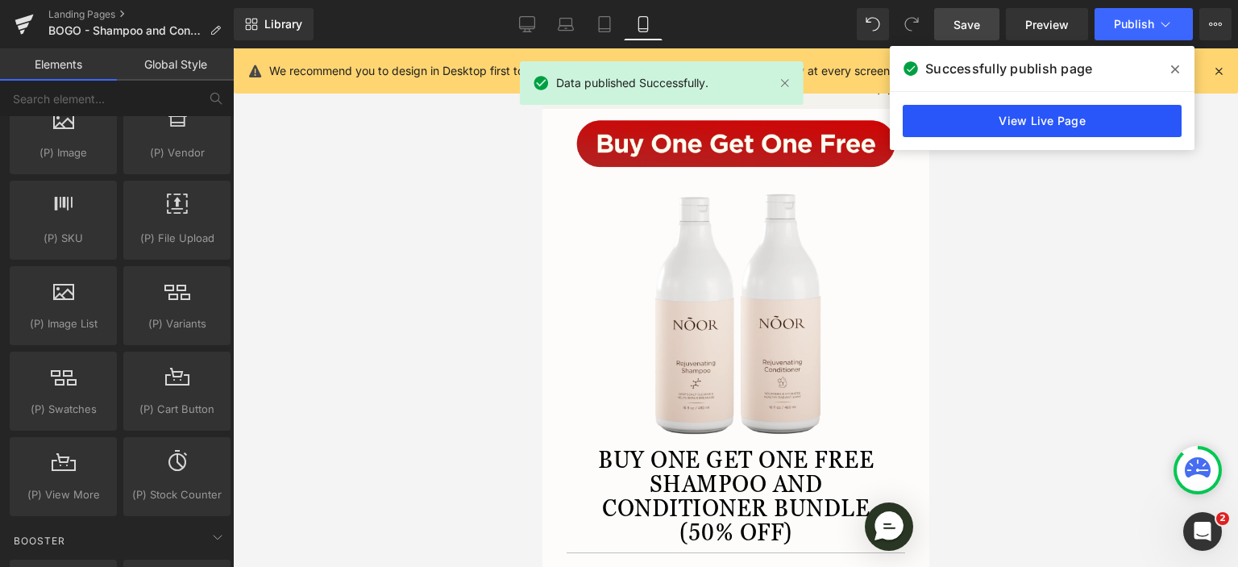
click at [1024, 122] on link "View Live Page" at bounding box center [1042, 121] width 279 height 32
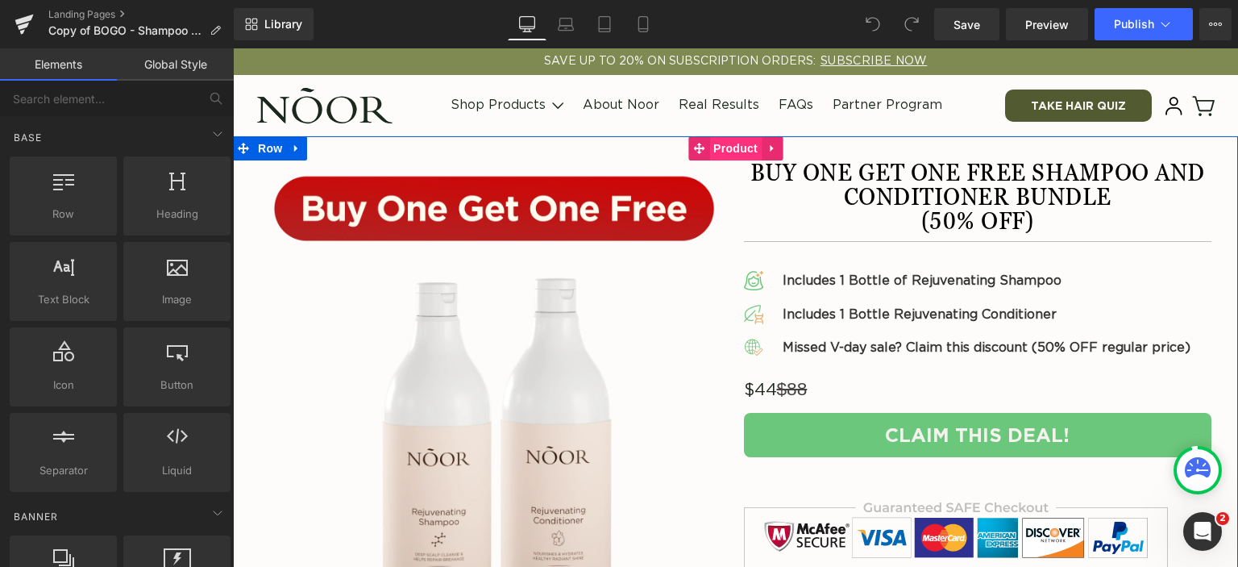
click at [722, 152] on span "Product" at bounding box center [735, 148] width 52 height 24
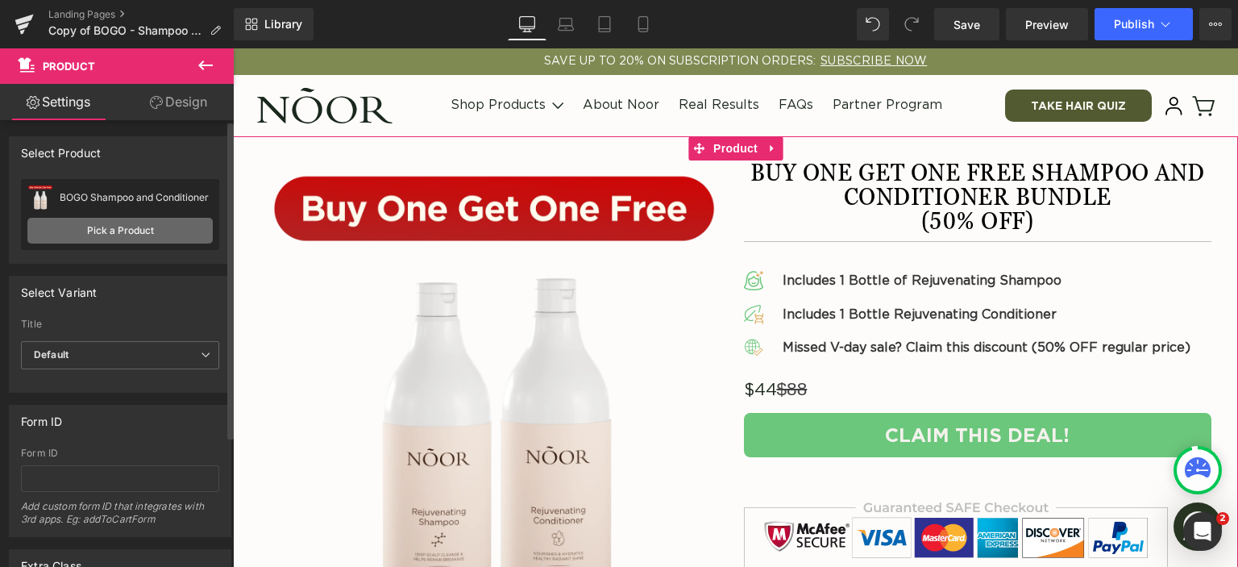
click at [158, 231] on link "Pick a Product" at bounding box center [119, 231] width 185 height 26
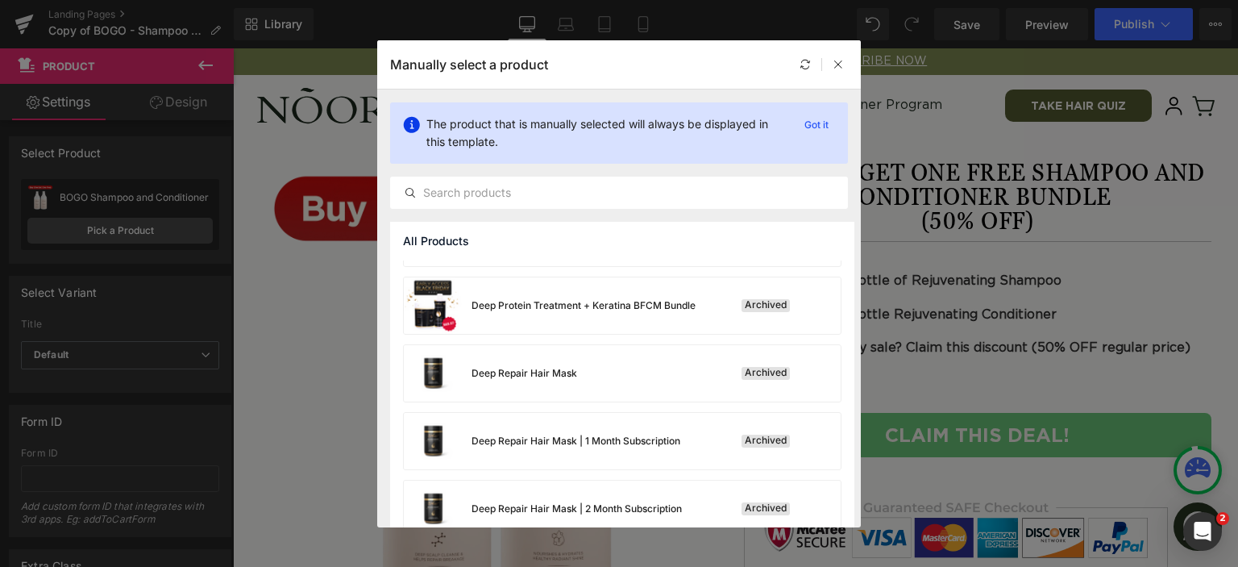
scroll to position [1159, 0]
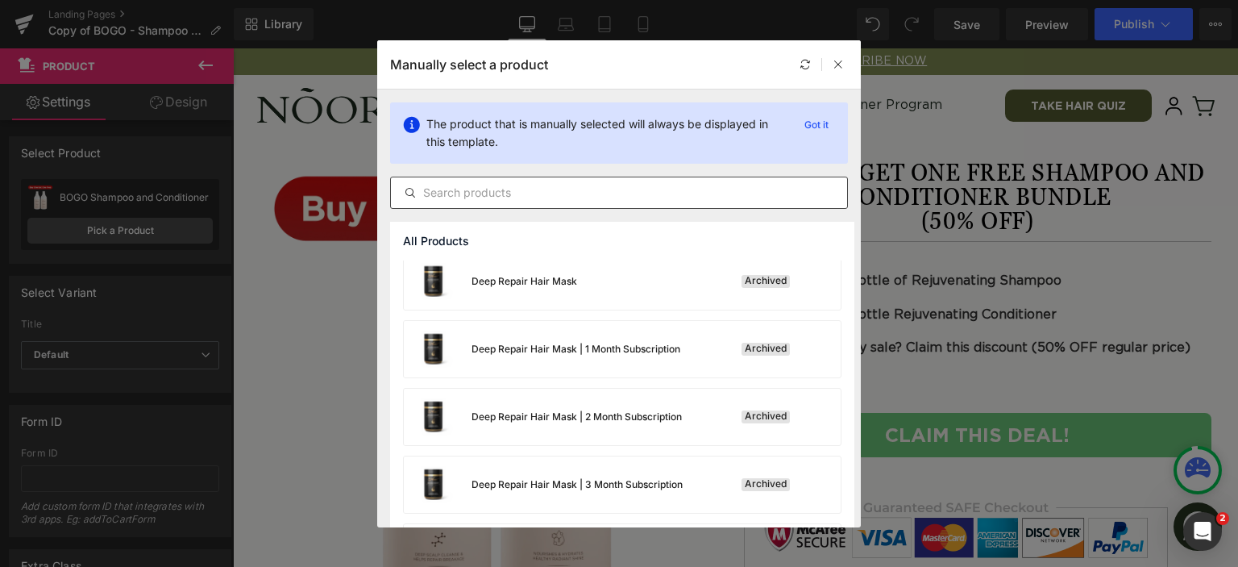
click at [592, 195] on input "text" at bounding box center [619, 192] width 456 height 19
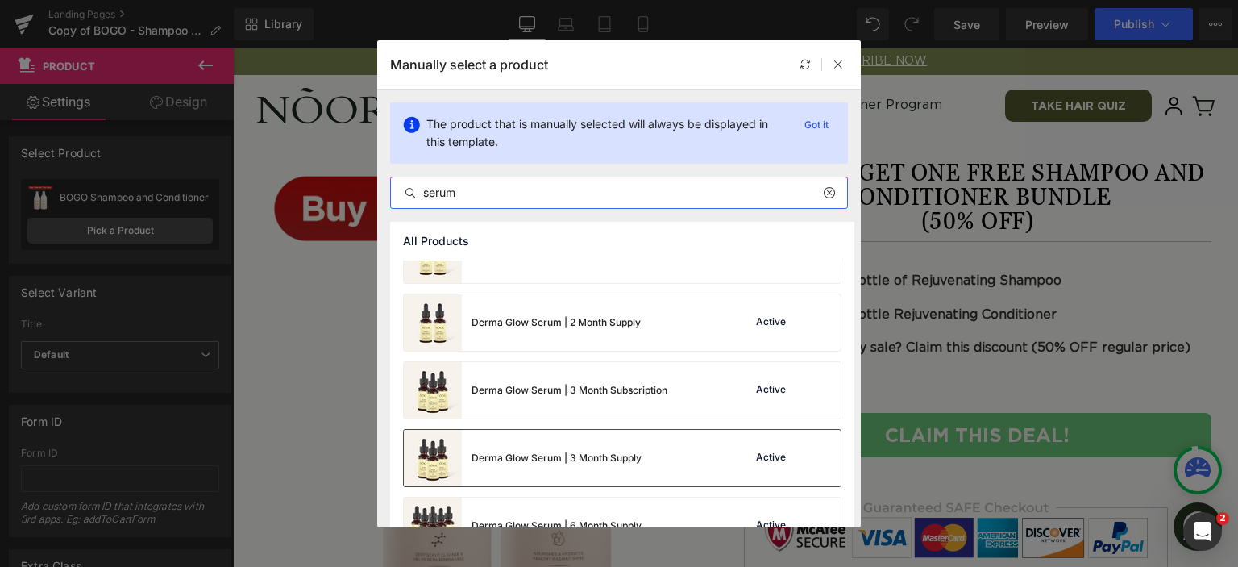
scroll to position [806, 0]
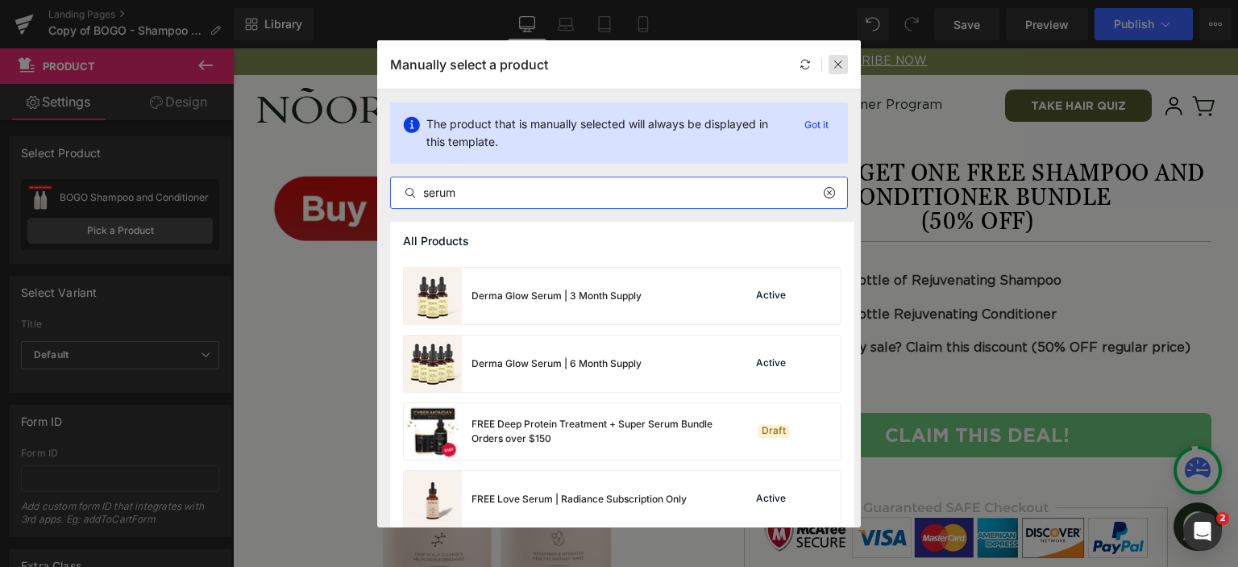
type input "serum"
click at [841, 61] on icon at bounding box center [838, 64] width 11 height 11
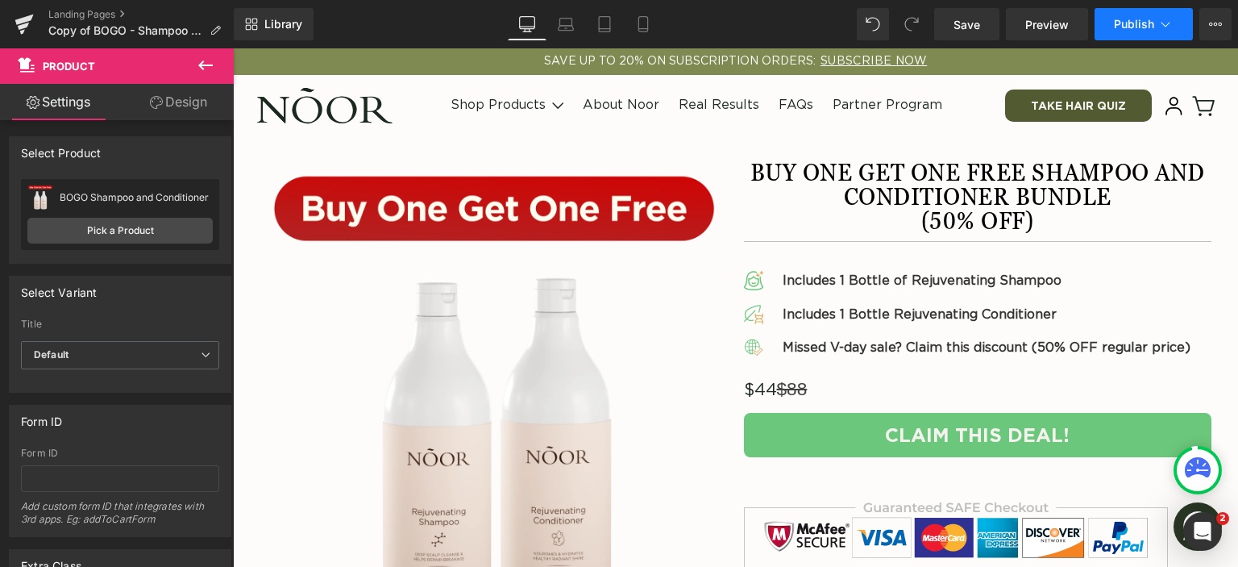
click at [1145, 24] on span "Publish" at bounding box center [1134, 24] width 40 height 13
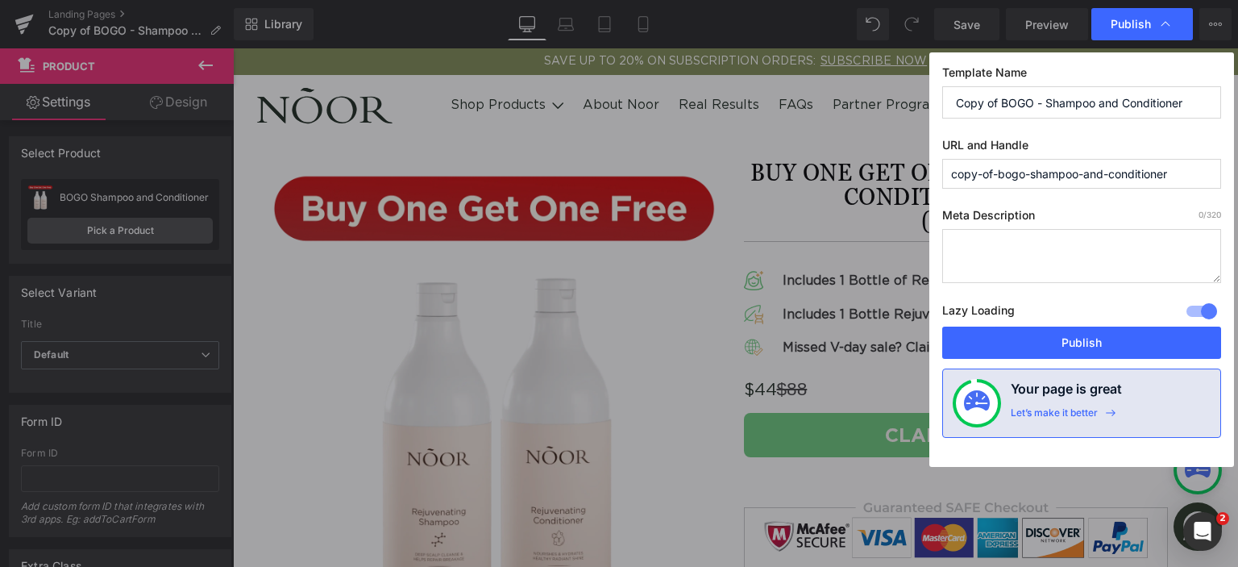
click at [1049, 323] on div "Lazy Loading Build Upgrade plan to unlock" at bounding box center [1081, 313] width 279 height 27
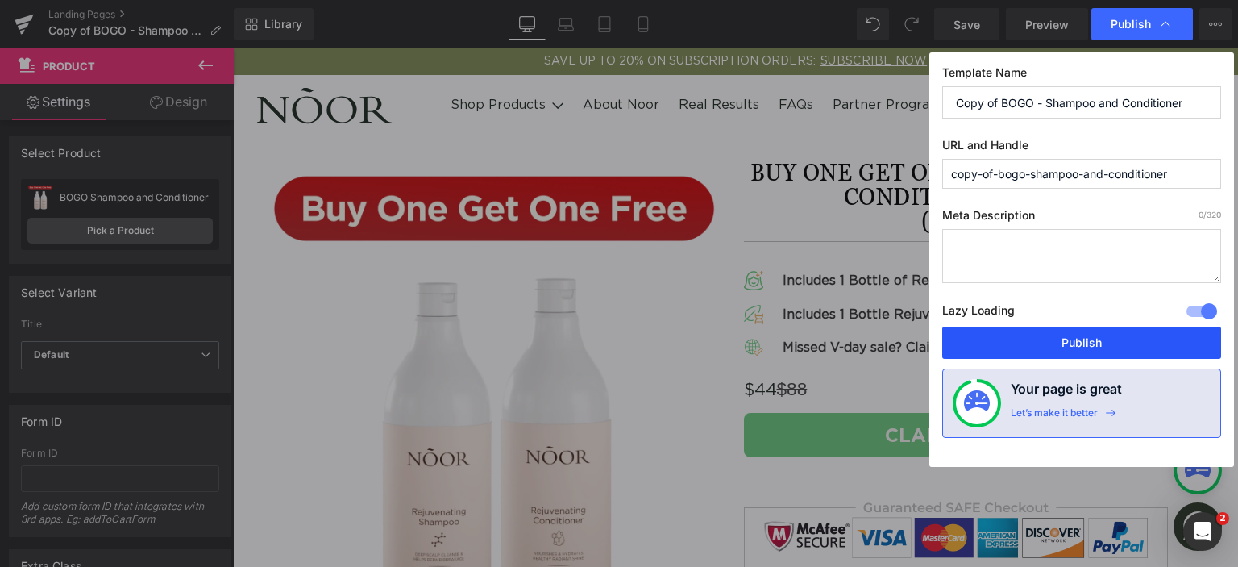
drag, startPoint x: 1048, startPoint y: 343, endPoint x: 808, endPoint y: 288, distance: 245.6
click at [1048, 343] on button "Publish" at bounding box center [1081, 342] width 279 height 32
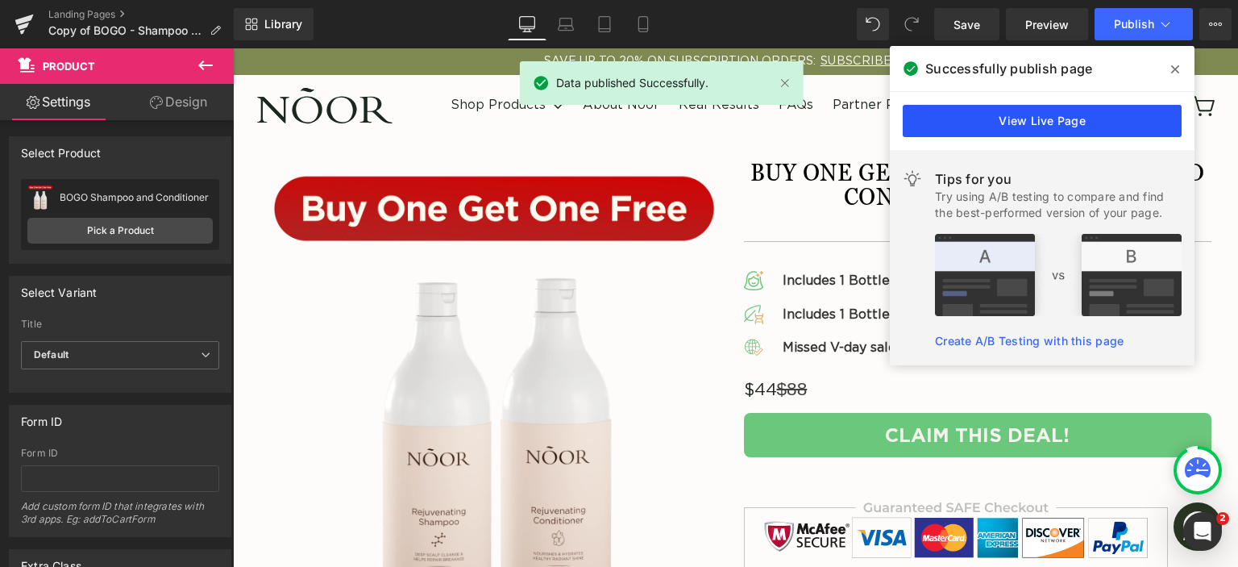
click at [1064, 115] on link "View Live Page" at bounding box center [1042, 121] width 279 height 32
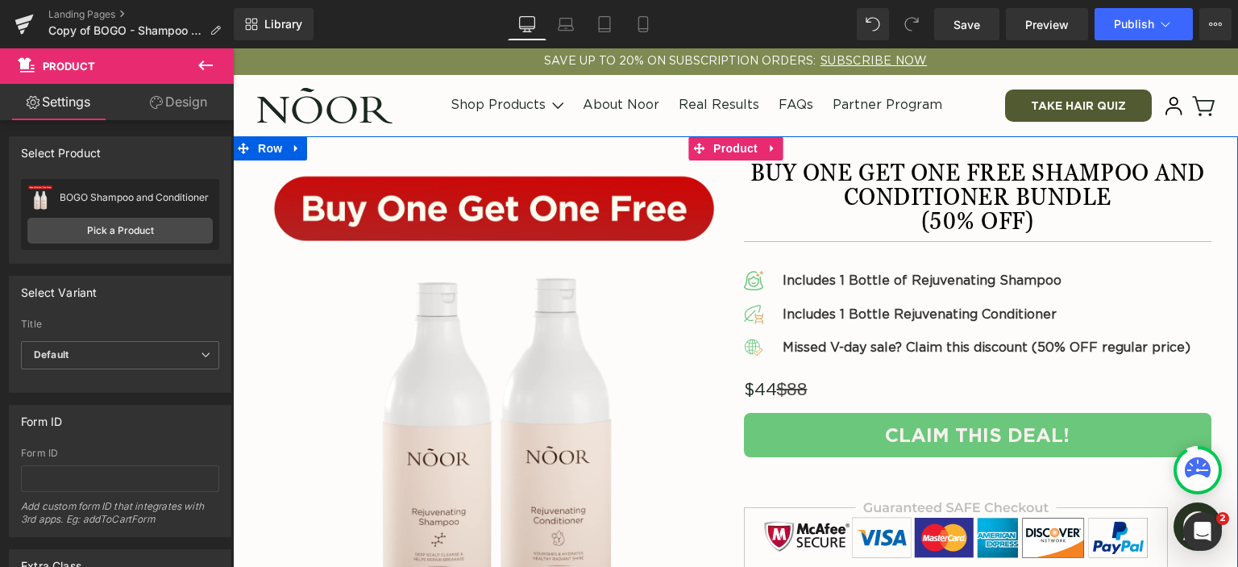
click at [732, 139] on div at bounding box center [735, 138] width 1005 height 4
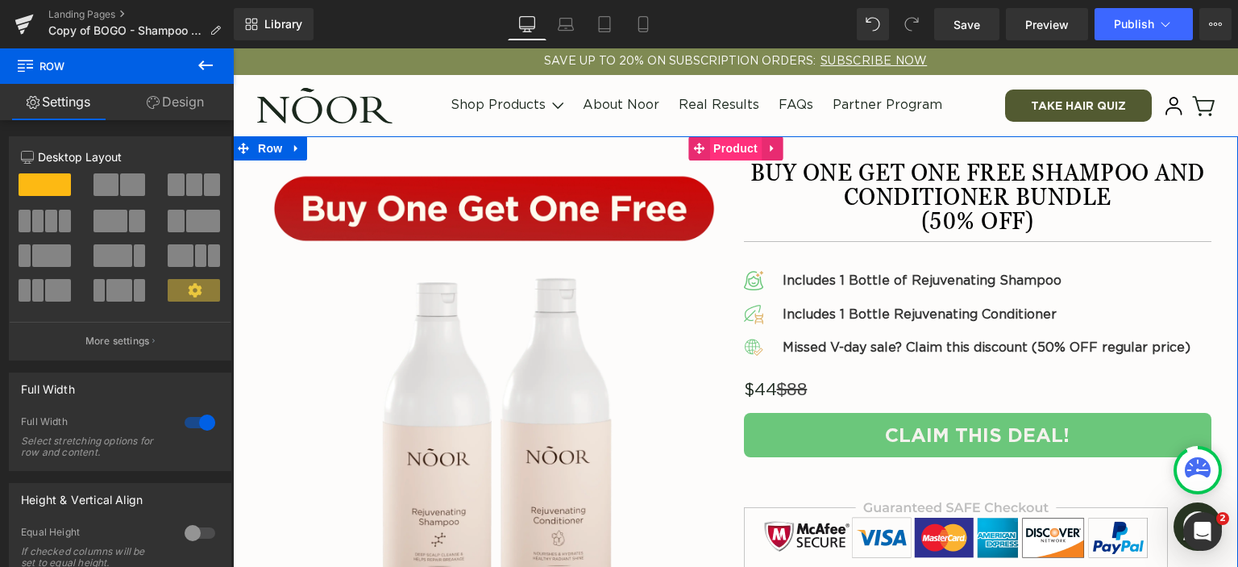
click at [732, 154] on span "Product" at bounding box center [735, 148] width 52 height 24
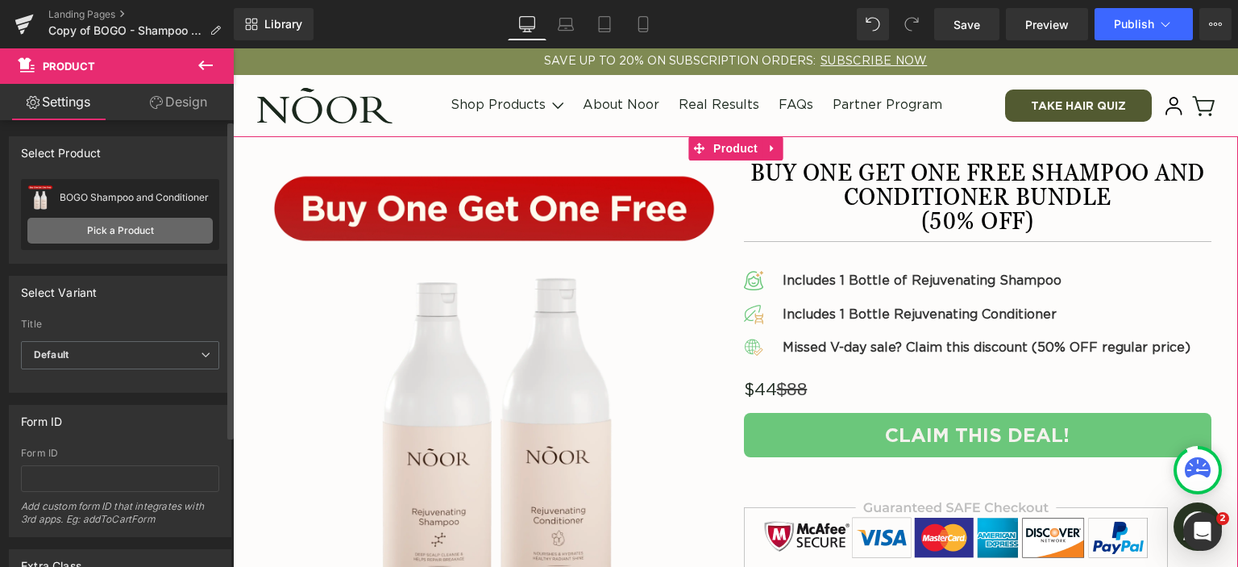
click at [80, 231] on link "Pick a Product" at bounding box center [119, 231] width 185 height 26
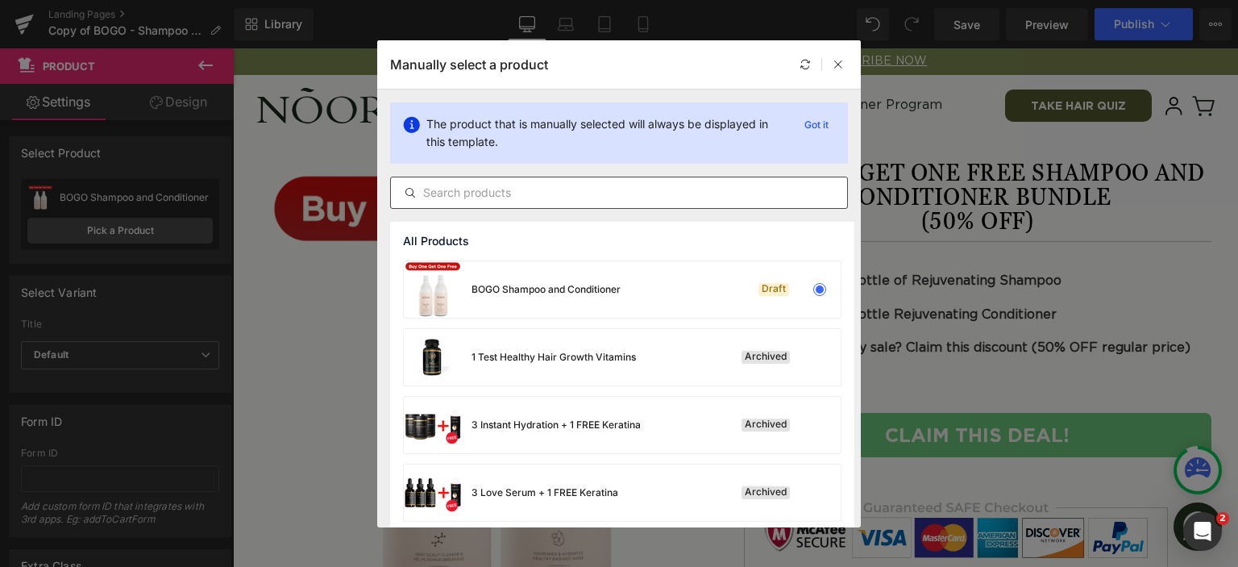
click at [501, 196] on input "text" at bounding box center [619, 192] width 456 height 19
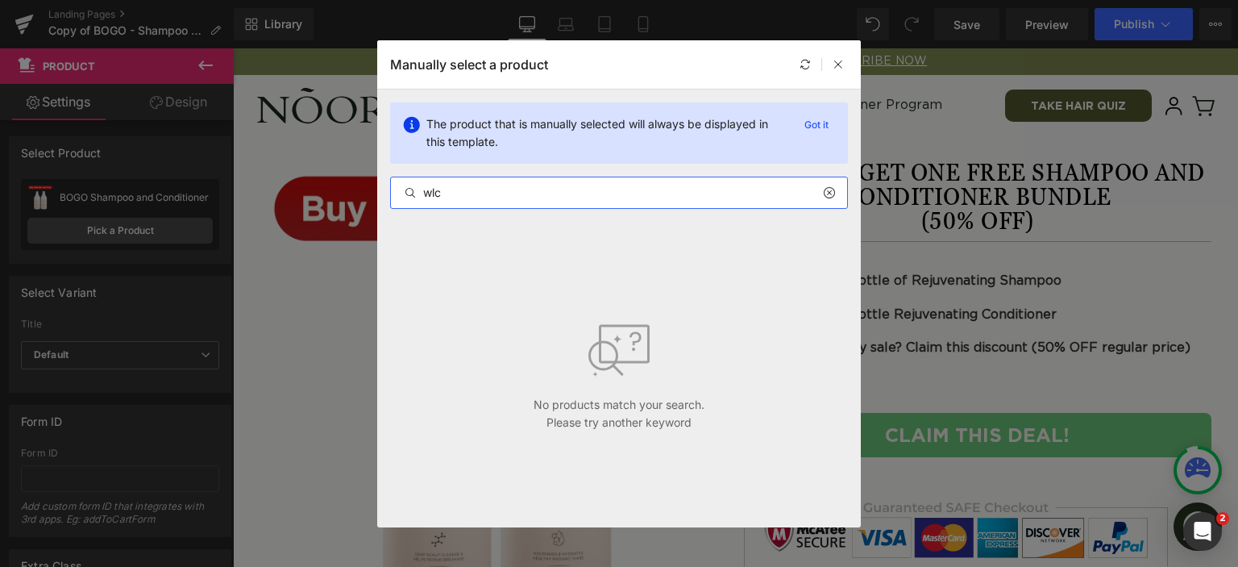
click at [479, 185] on input "wlc" at bounding box center [619, 192] width 456 height 19
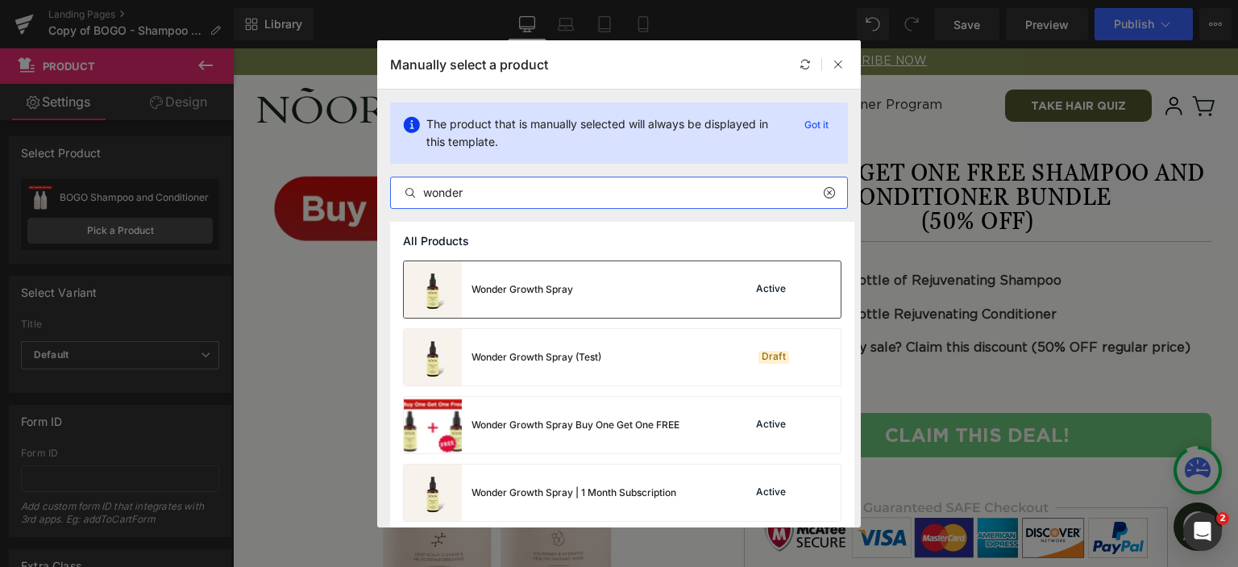
type input "wonder"
click at [722, 291] on div "Wonder Growth Spray Active" at bounding box center [622, 289] width 437 height 56
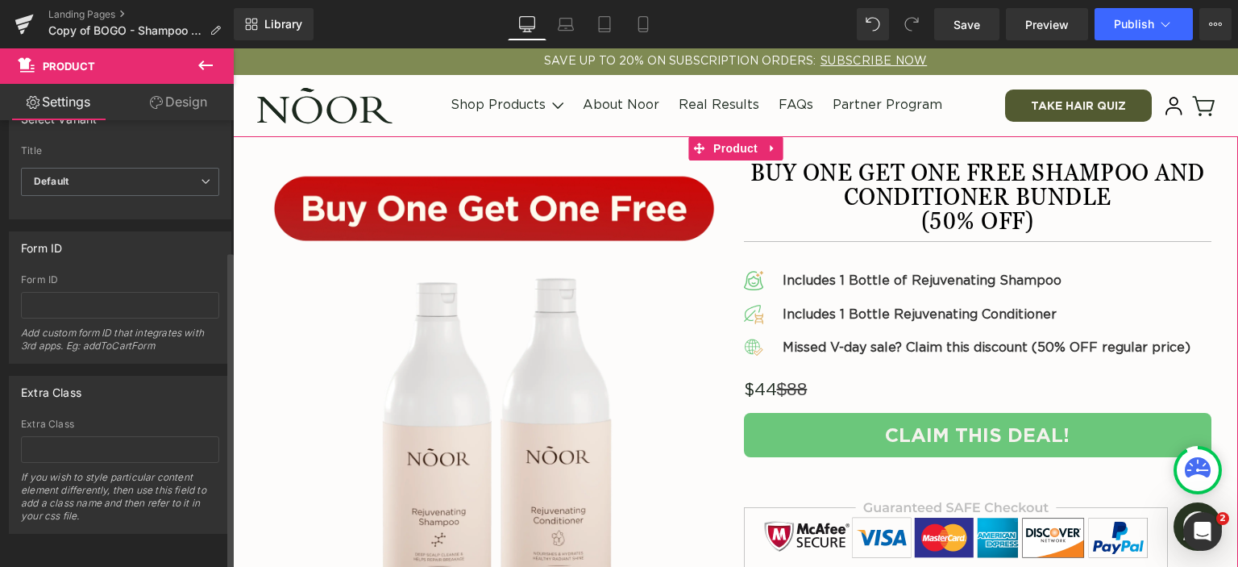
scroll to position [183, 0]
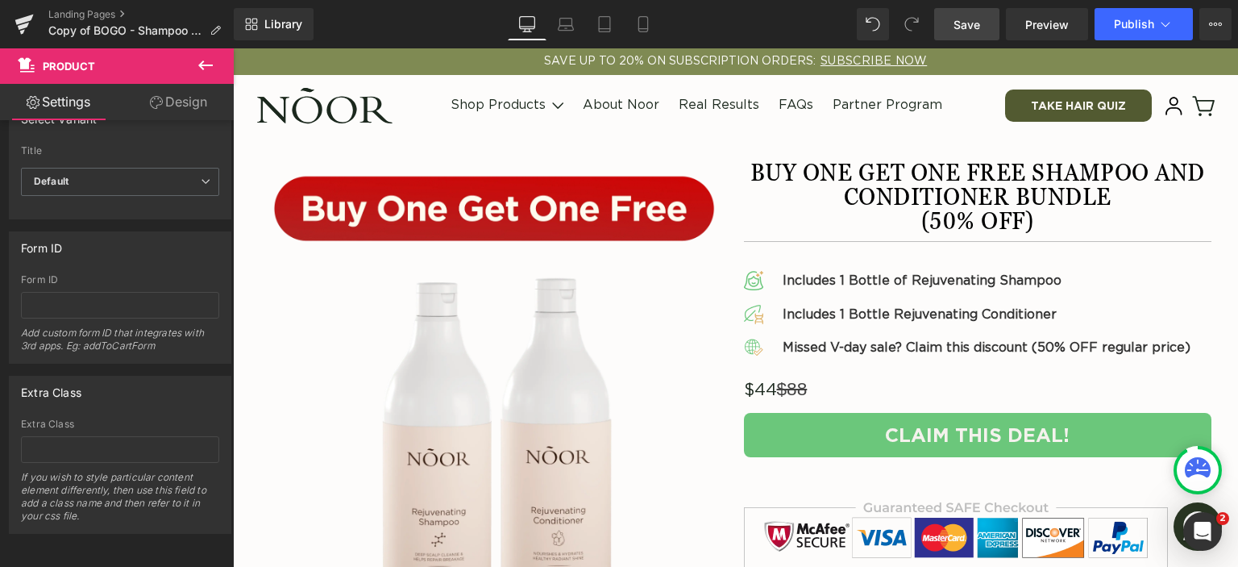
click at [940, 23] on link "Save" at bounding box center [966, 24] width 65 height 32
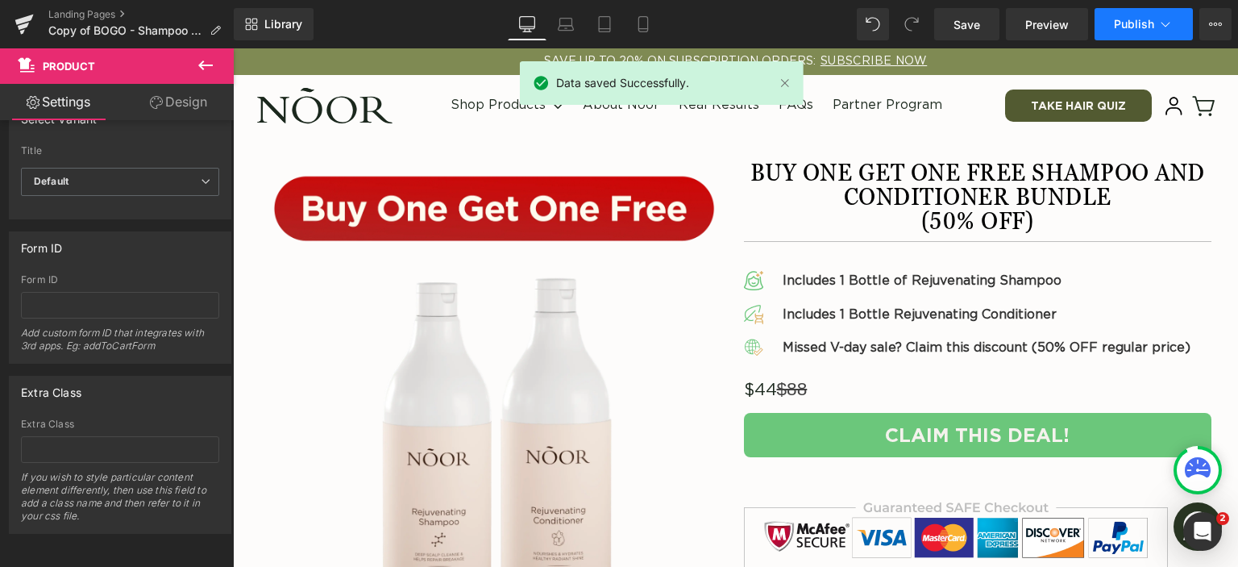
click at [1144, 22] on span "Publish" at bounding box center [1134, 24] width 40 height 13
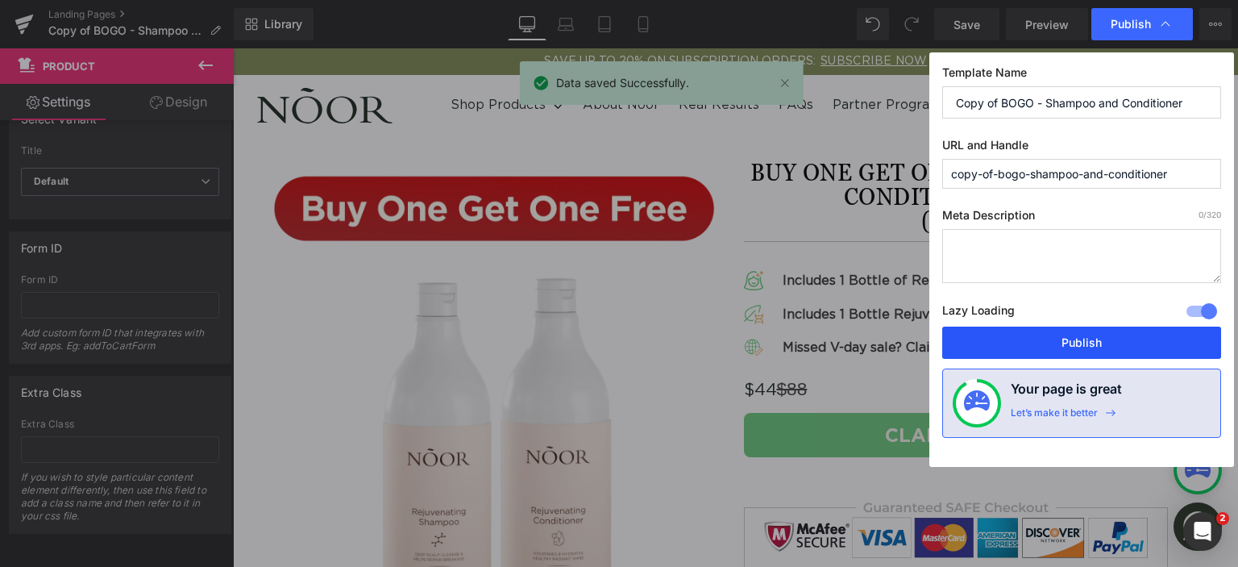
click at [1058, 339] on button "Publish" at bounding box center [1081, 342] width 279 height 32
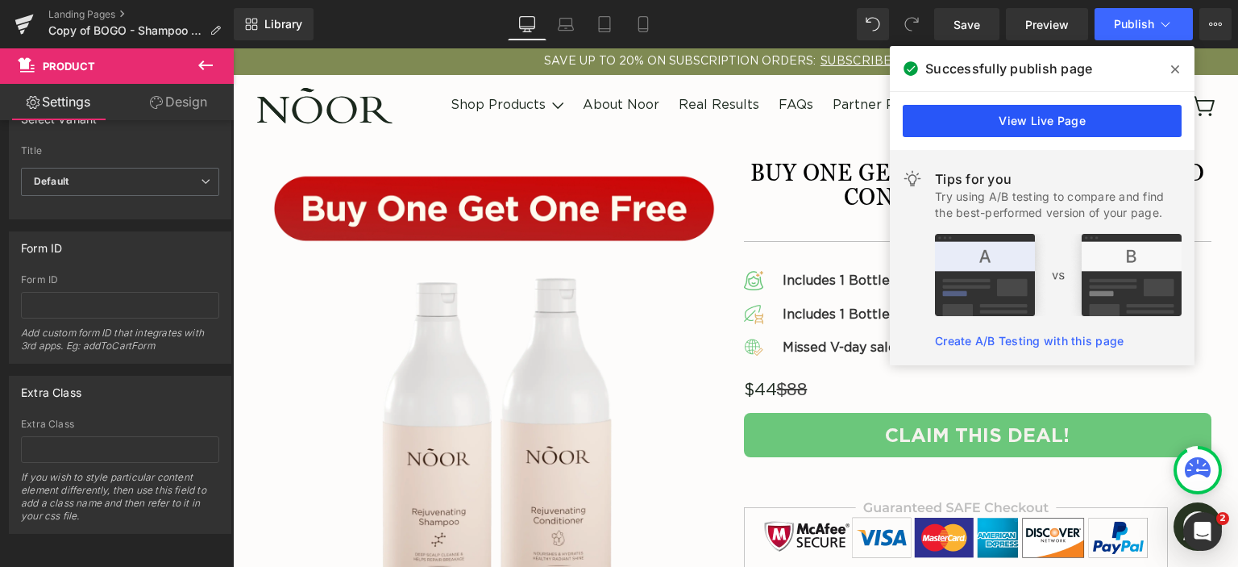
click at [1110, 125] on link "View Live Page" at bounding box center [1042, 121] width 279 height 32
